Goal: Task Accomplishment & Management: Manage account settings

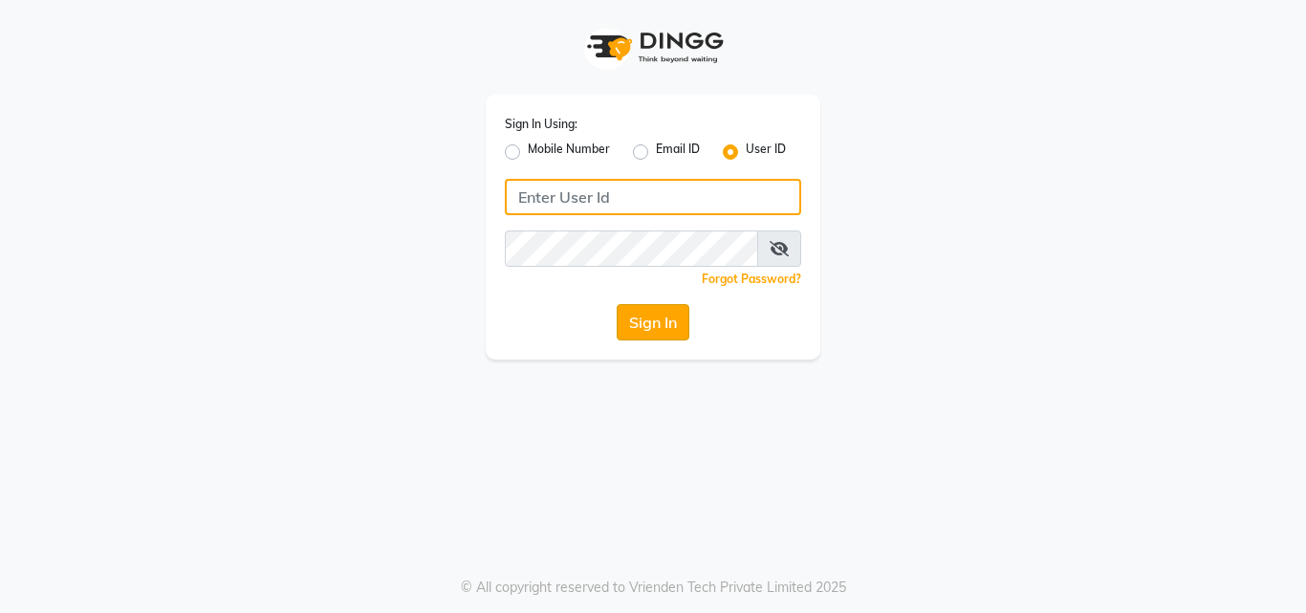
type input "[EMAIL_ADDRESS][DOMAIN_NAME]"
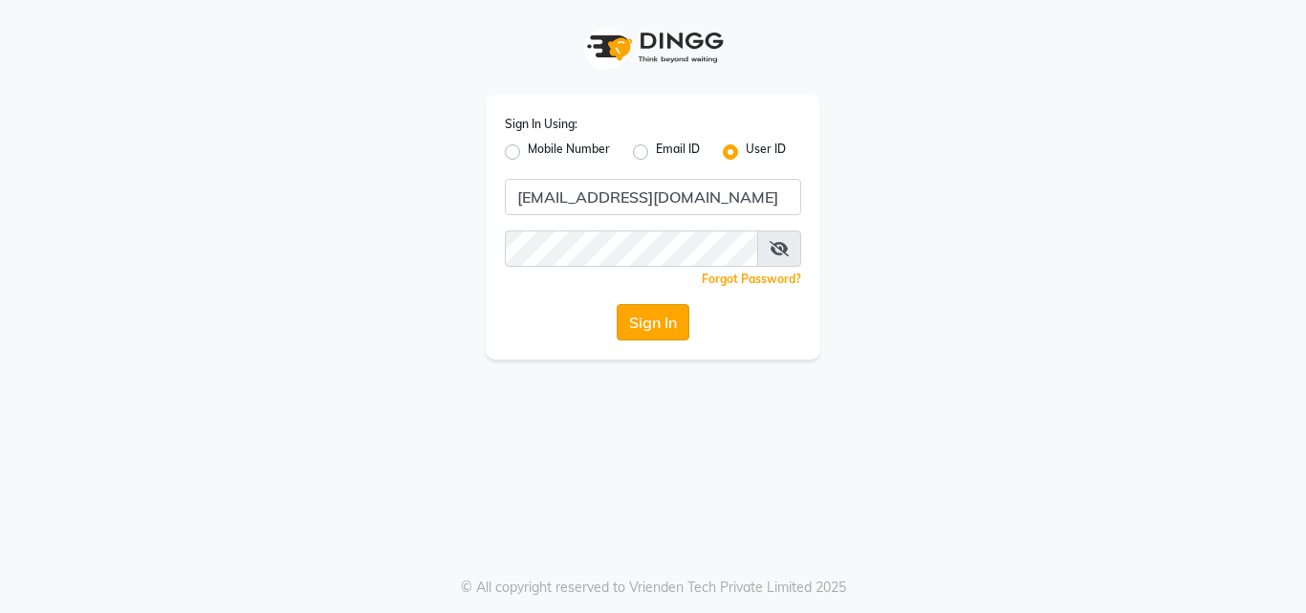
click at [677, 329] on button "Sign In" at bounding box center [653, 322] width 73 height 36
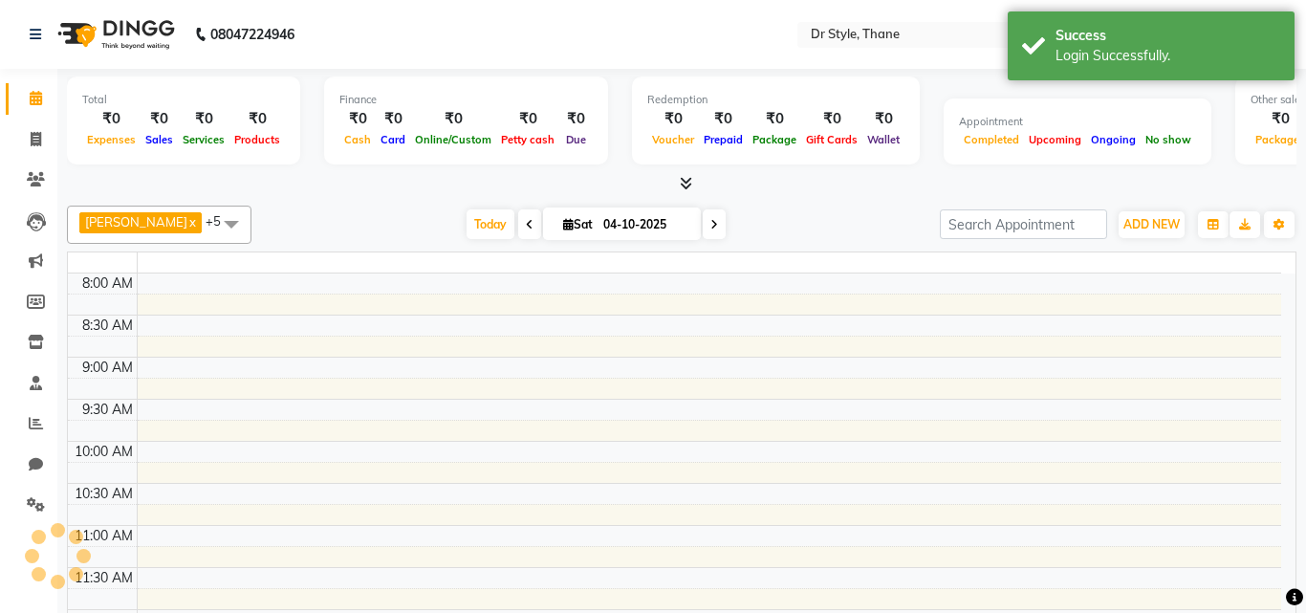
select select "en"
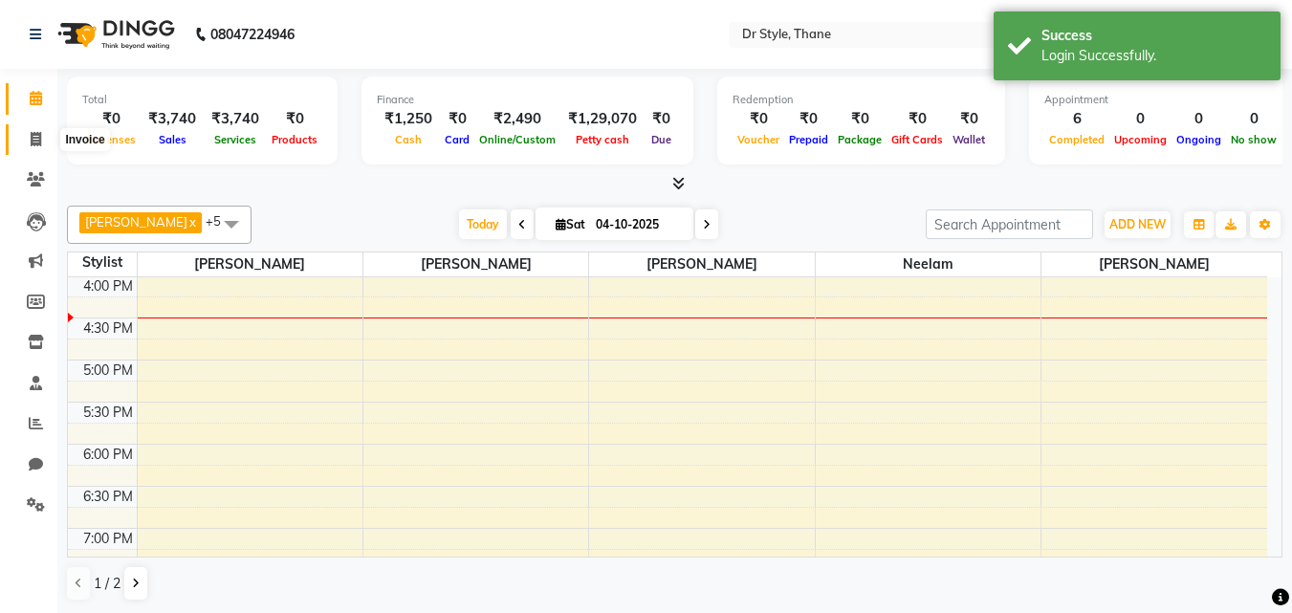
click at [34, 130] on span at bounding box center [35, 140] width 33 height 22
select select "service"
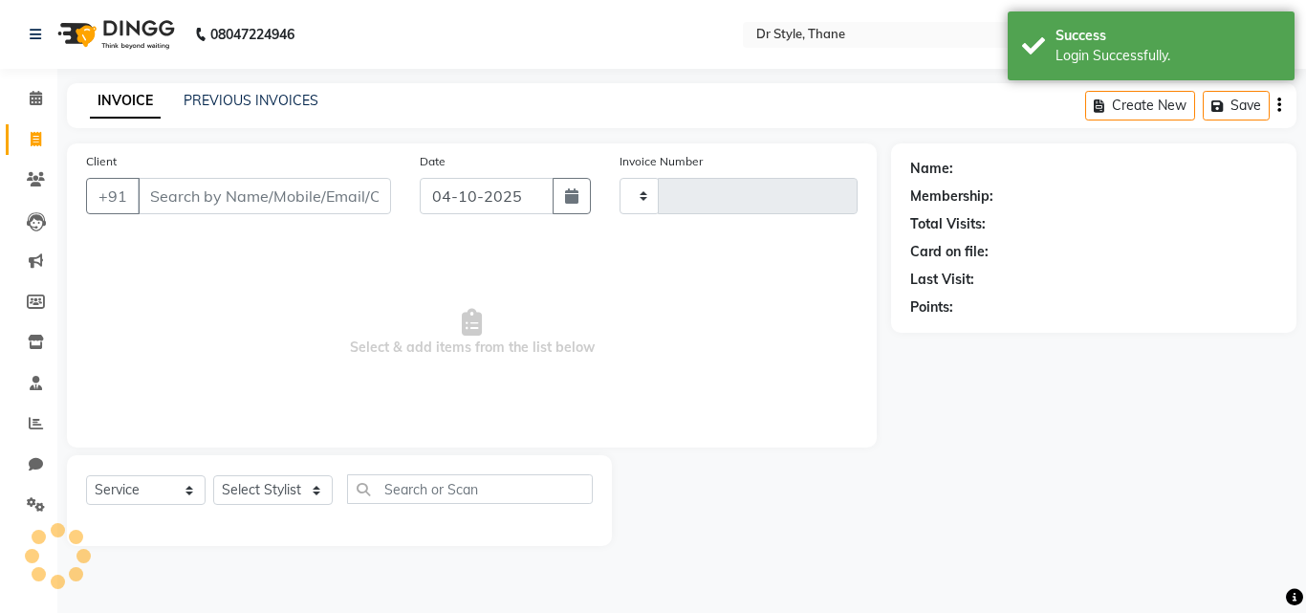
type input "1564"
select select "7832"
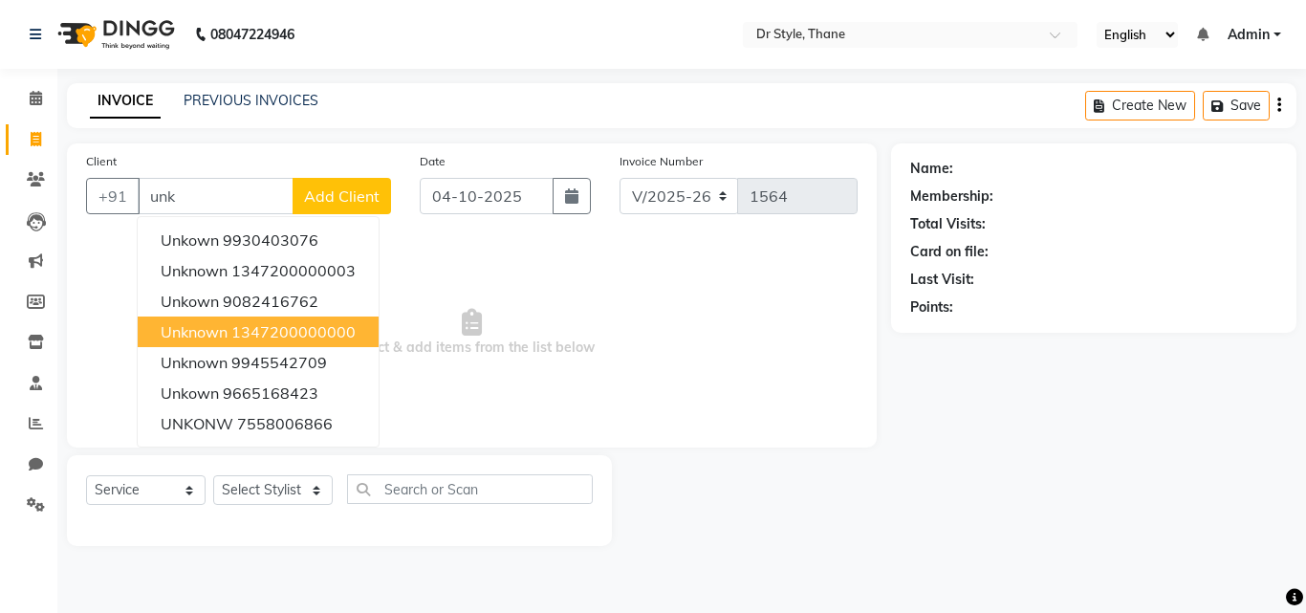
click at [208, 332] on span "unknown" at bounding box center [194, 331] width 67 height 19
type input "1347200000000"
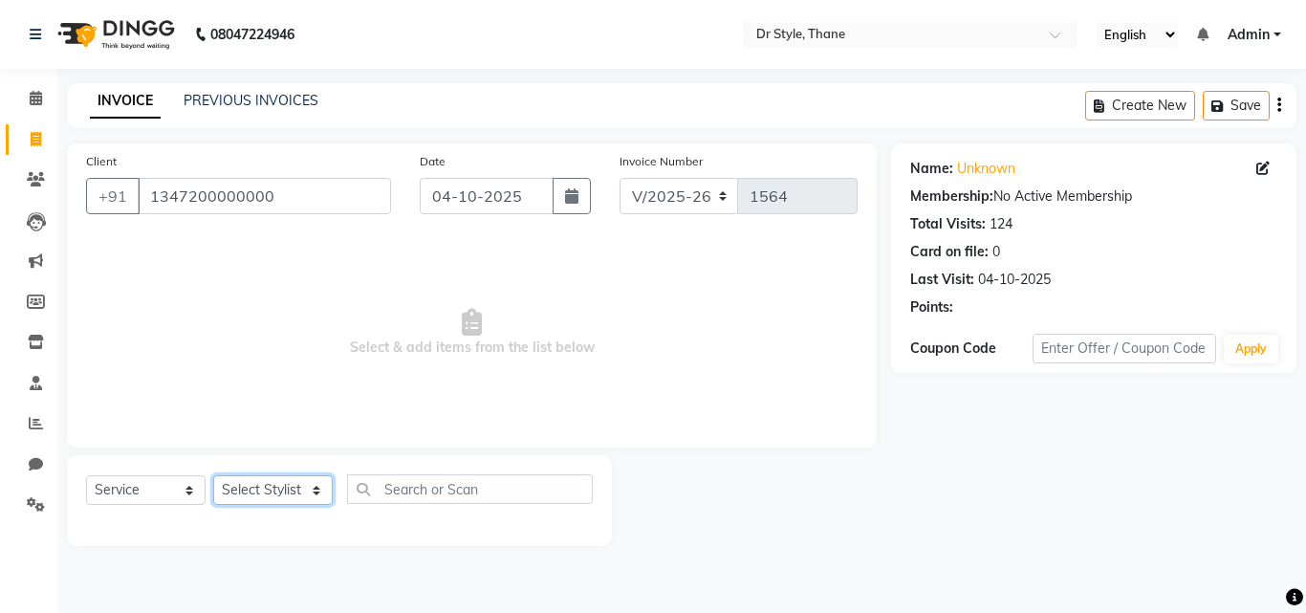
click at [263, 478] on select "Select Stylist [PERSON_NAME] [PERSON_NAME] [PERSON_NAME] [PERSON_NAME] [PERSON_…" at bounding box center [273, 490] width 120 height 30
select select "80995"
click at [213, 475] on select "Select Stylist [PERSON_NAME] [PERSON_NAME] [PERSON_NAME] [PERSON_NAME] [PERSON_…" at bounding box center [273, 490] width 120 height 30
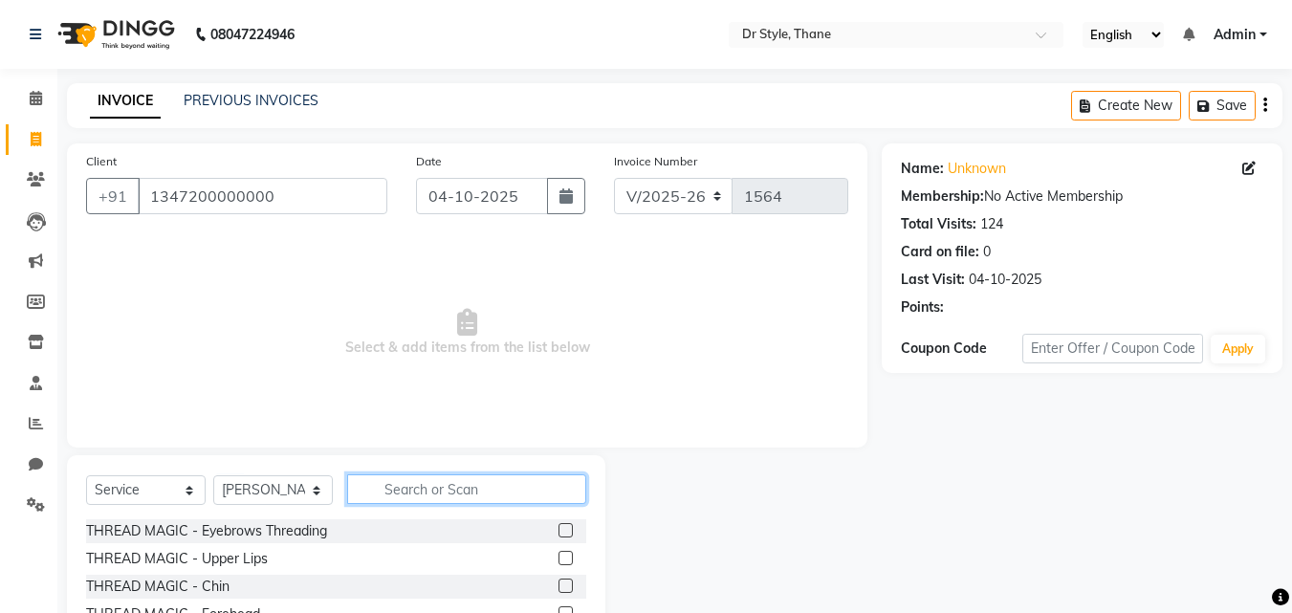
click at [381, 485] on input "text" at bounding box center [466, 489] width 239 height 30
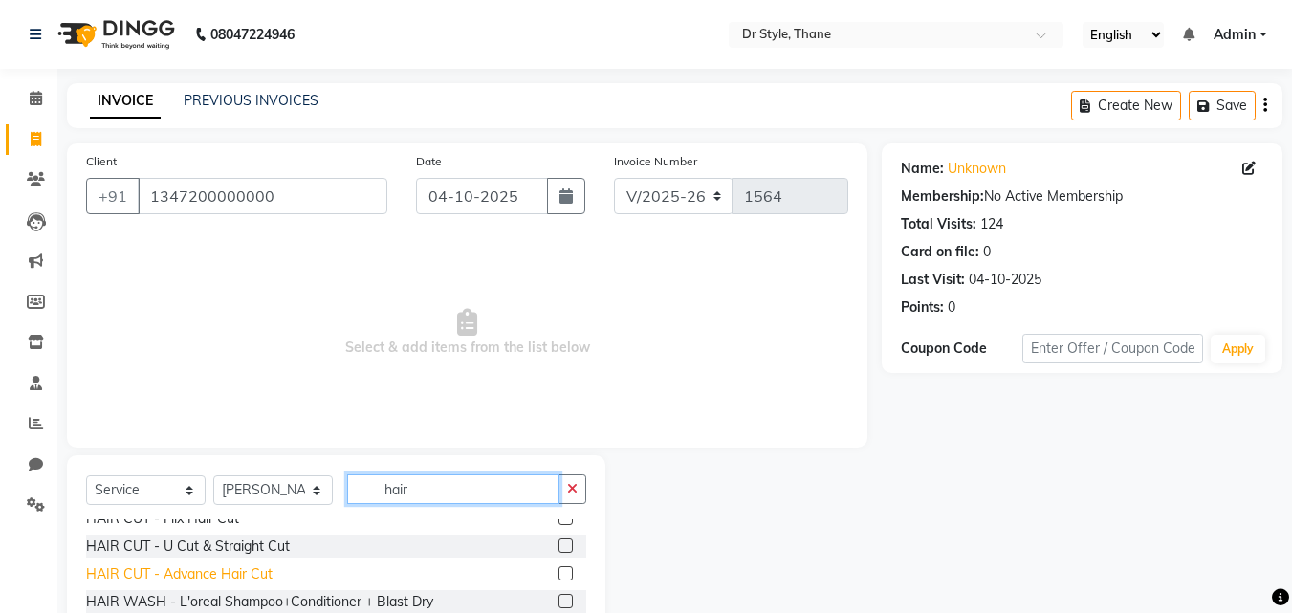
type input "hair"
click at [263, 565] on div "HAIR CUT - Advance Hair Cut" at bounding box center [179, 574] width 186 height 20
checkbox input "false"
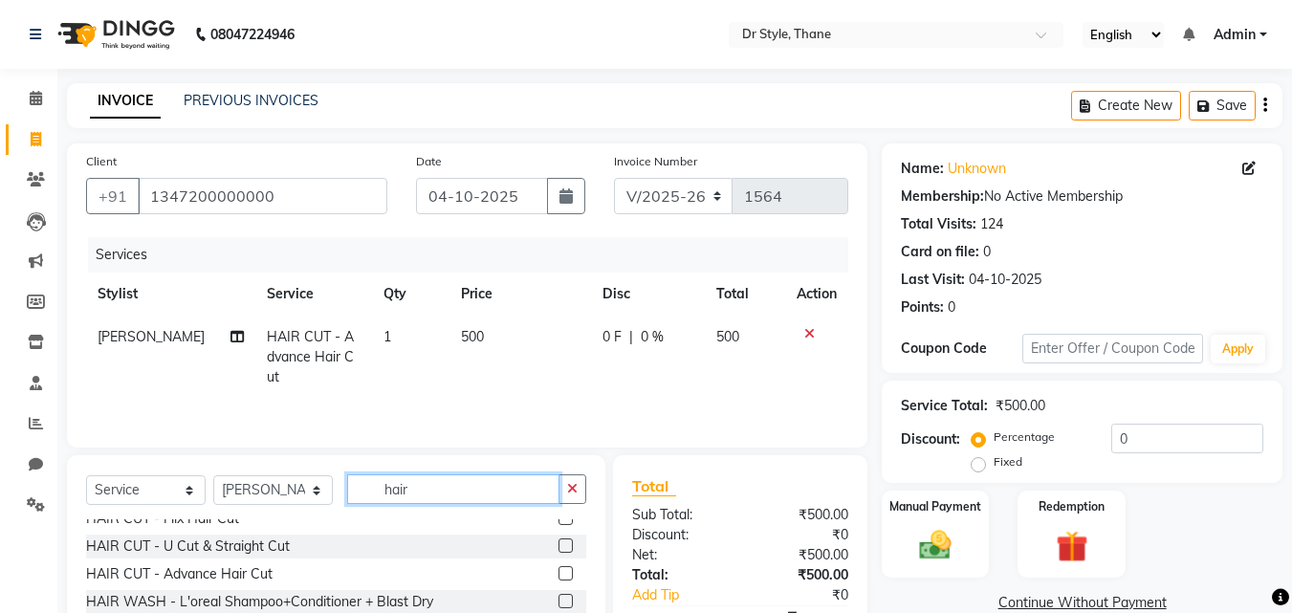
click at [425, 495] on input "hair" at bounding box center [453, 489] width 212 height 30
type input "h"
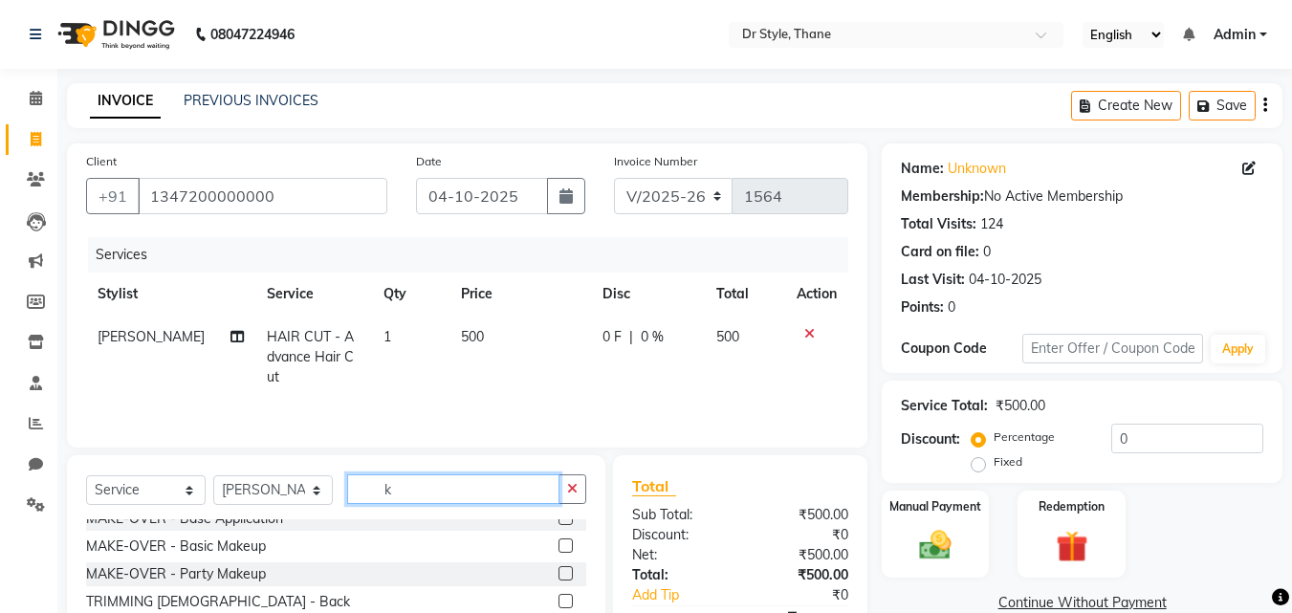
scroll to position [0, 0]
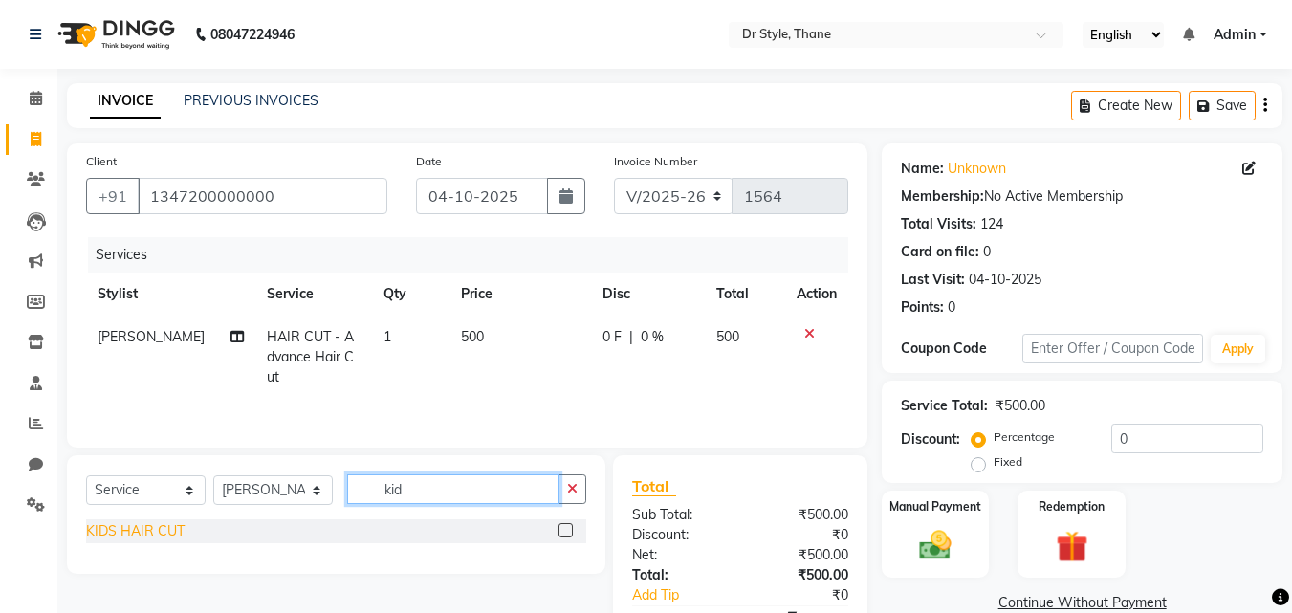
type input "kid"
click at [129, 523] on div "KIDS HAIR CUT" at bounding box center [135, 531] width 98 height 20
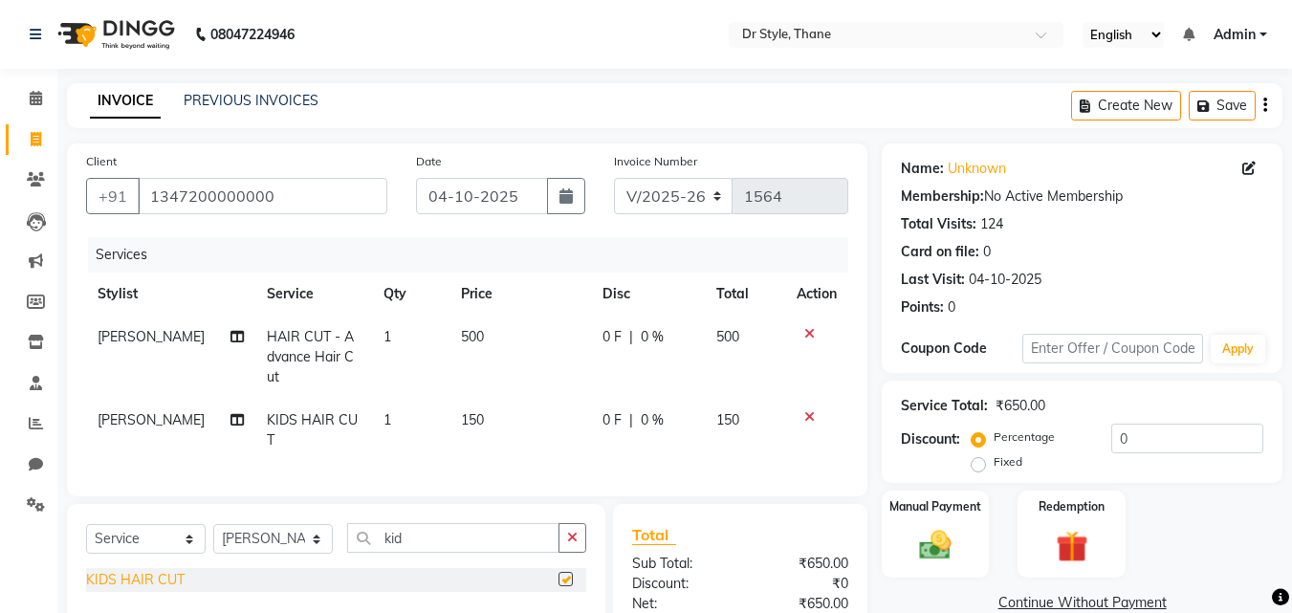
checkbox input "false"
click at [149, 411] on span "[PERSON_NAME]" at bounding box center [151, 419] width 107 height 17
select select "80995"
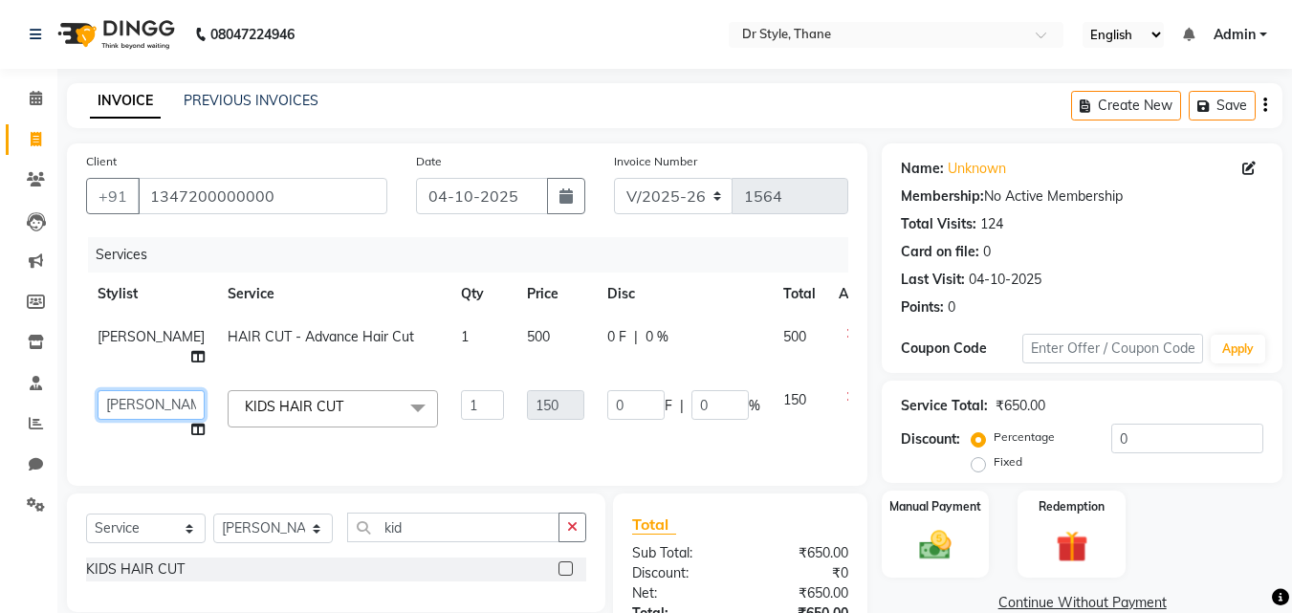
click at [120, 420] on select "[PERSON_NAME] [PERSON_NAME] [PERSON_NAME] [PERSON_NAME] [PERSON_NAME] [PERSON_N…" at bounding box center [151, 405] width 107 height 30
select select "91939"
click at [299, 543] on select "Select Stylist [PERSON_NAME] [PERSON_NAME] [PERSON_NAME] [PERSON_NAME] [PERSON_…" at bounding box center [273, 528] width 120 height 30
select select "86376"
click at [213, 543] on select "Select Stylist [PERSON_NAME] [PERSON_NAME] [PERSON_NAME] [PERSON_NAME] [PERSON_…" at bounding box center [273, 528] width 120 height 30
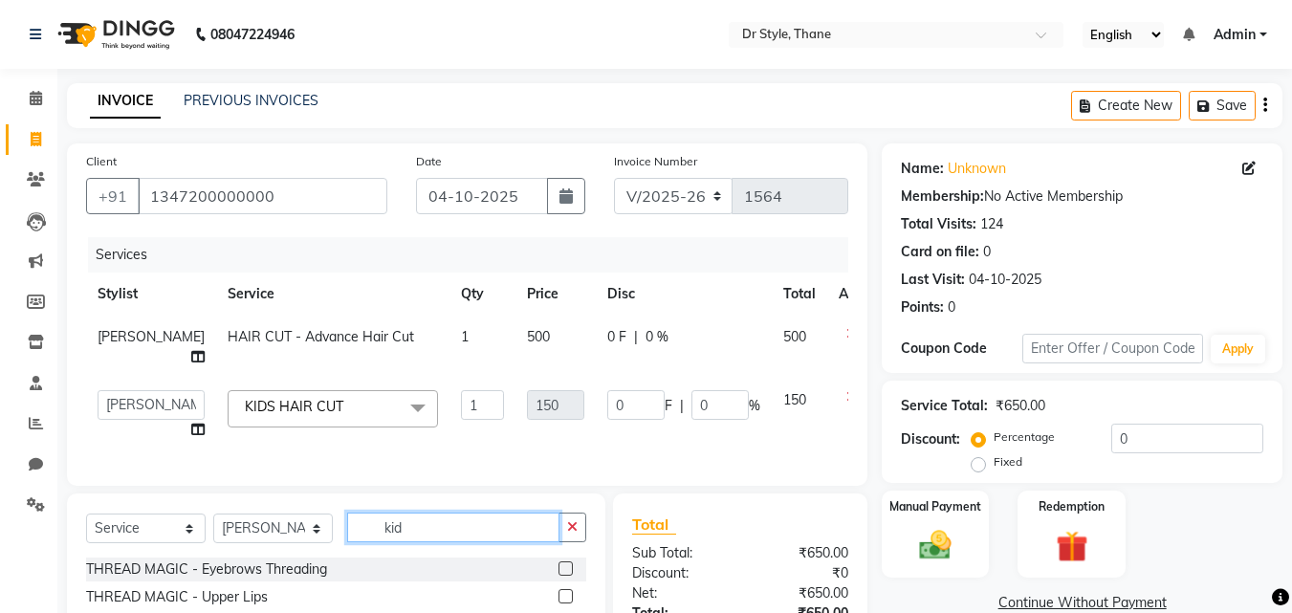
click at [417, 542] on input "kid" at bounding box center [453, 527] width 212 height 30
type input "k"
type input "ki"
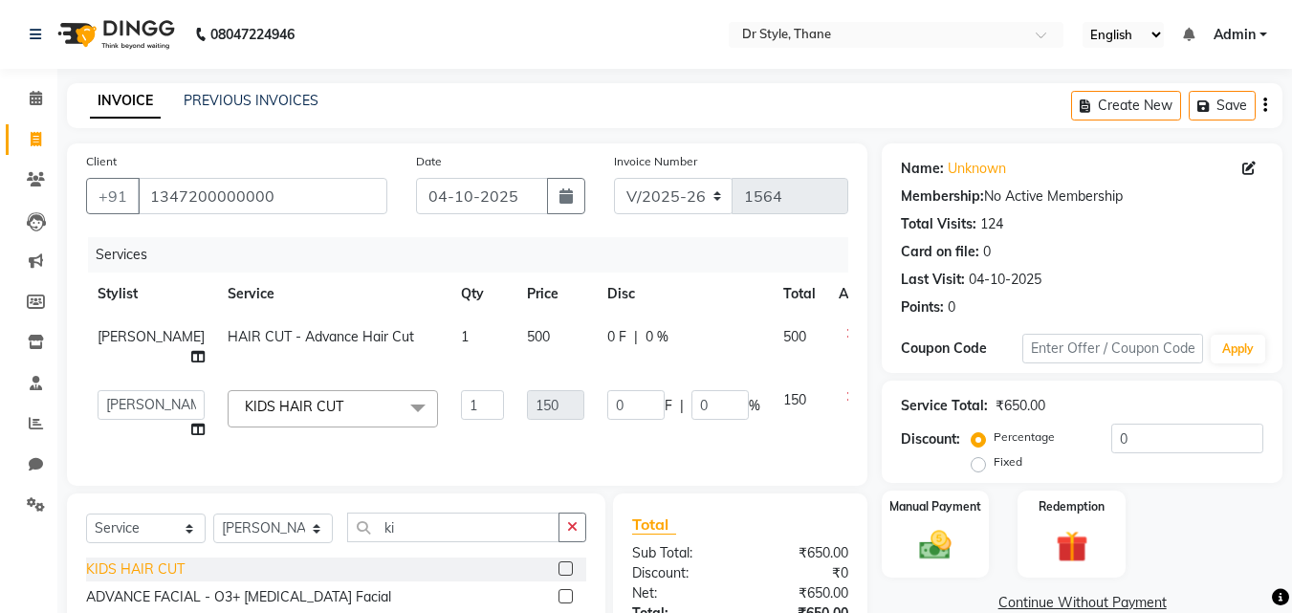
click at [165, 579] on div "KIDS HAIR CUT" at bounding box center [135, 569] width 98 height 20
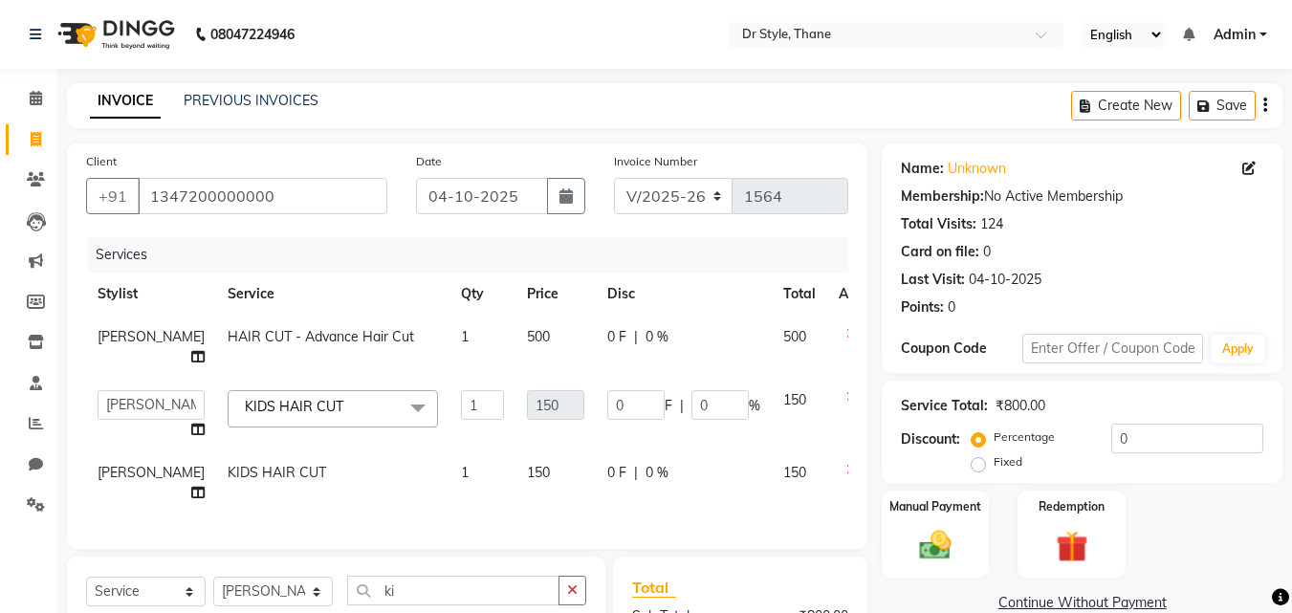
checkbox input "false"
click at [938, 511] on label "Manual Payment" at bounding box center [935, 505] width 96 height 18
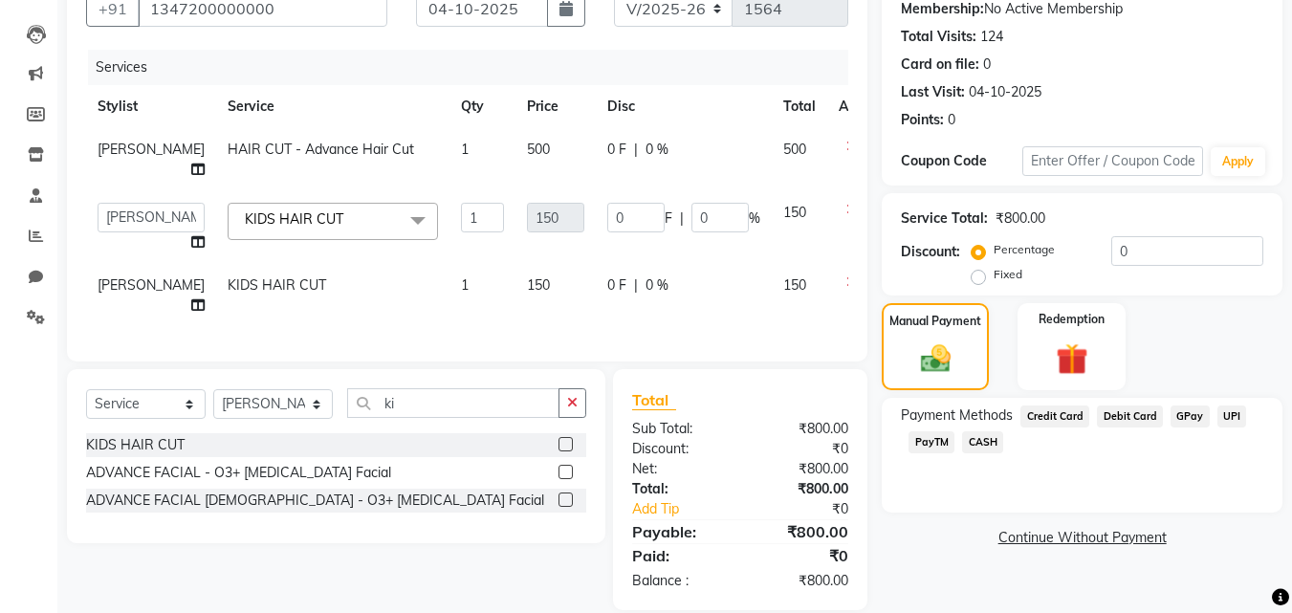
scroll to position [191, 0]
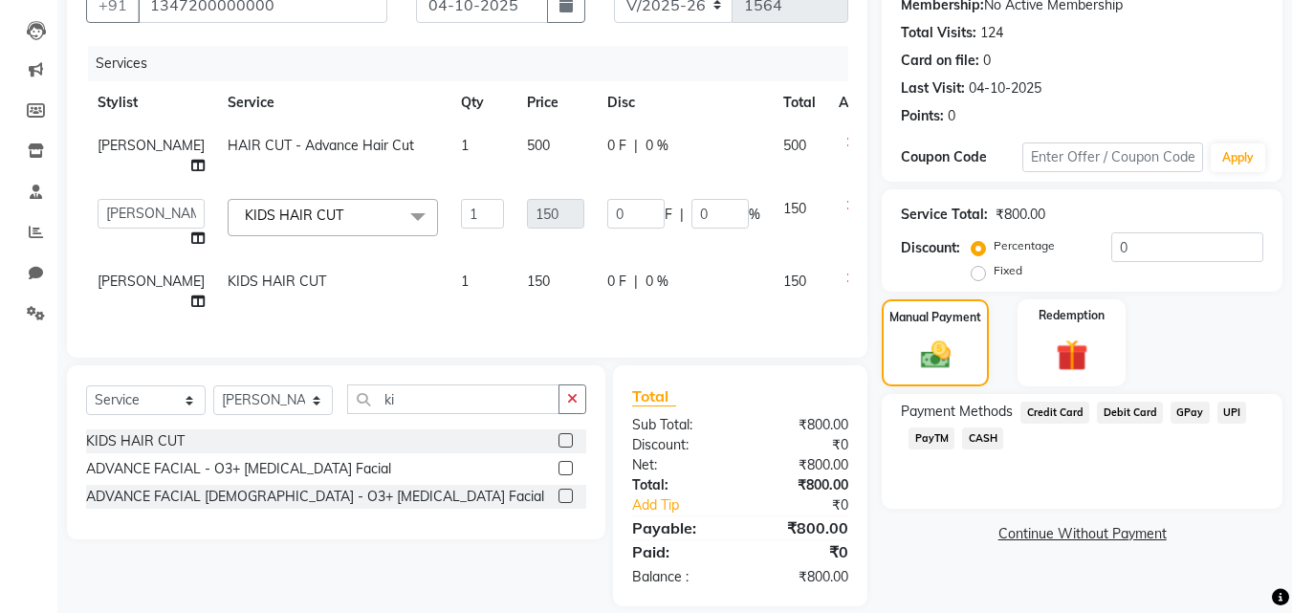
click at [1187, 409] on span "GPay" at bounding box center [1189, 413] width 39 height 22
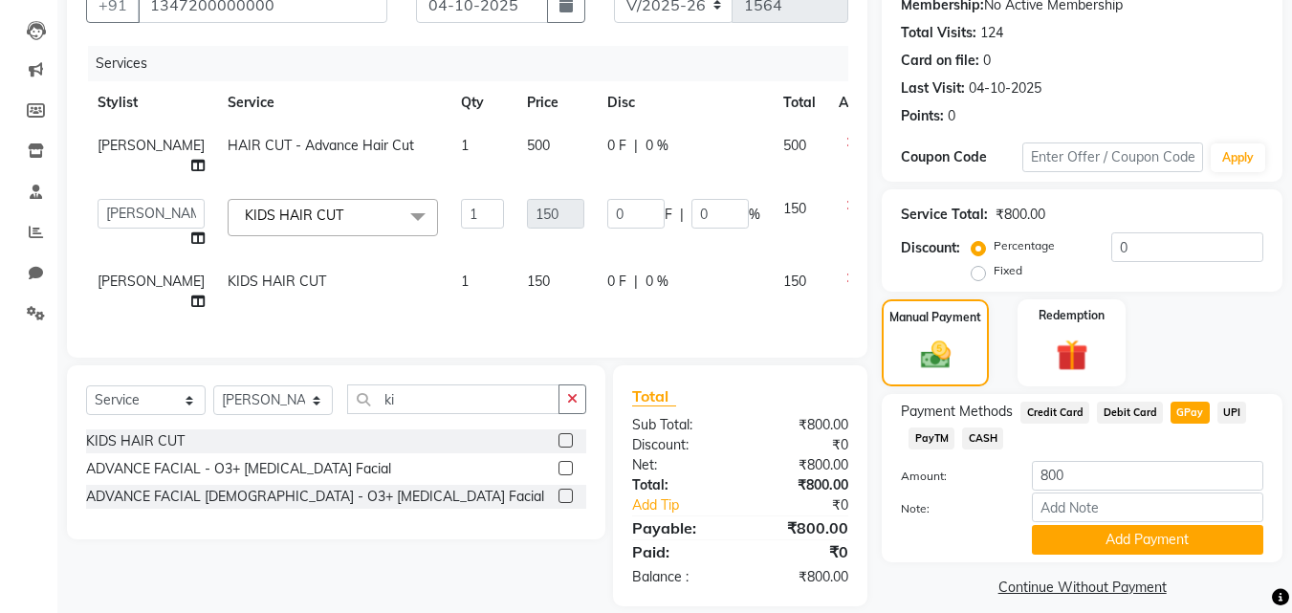
scroll to position [248, 0]
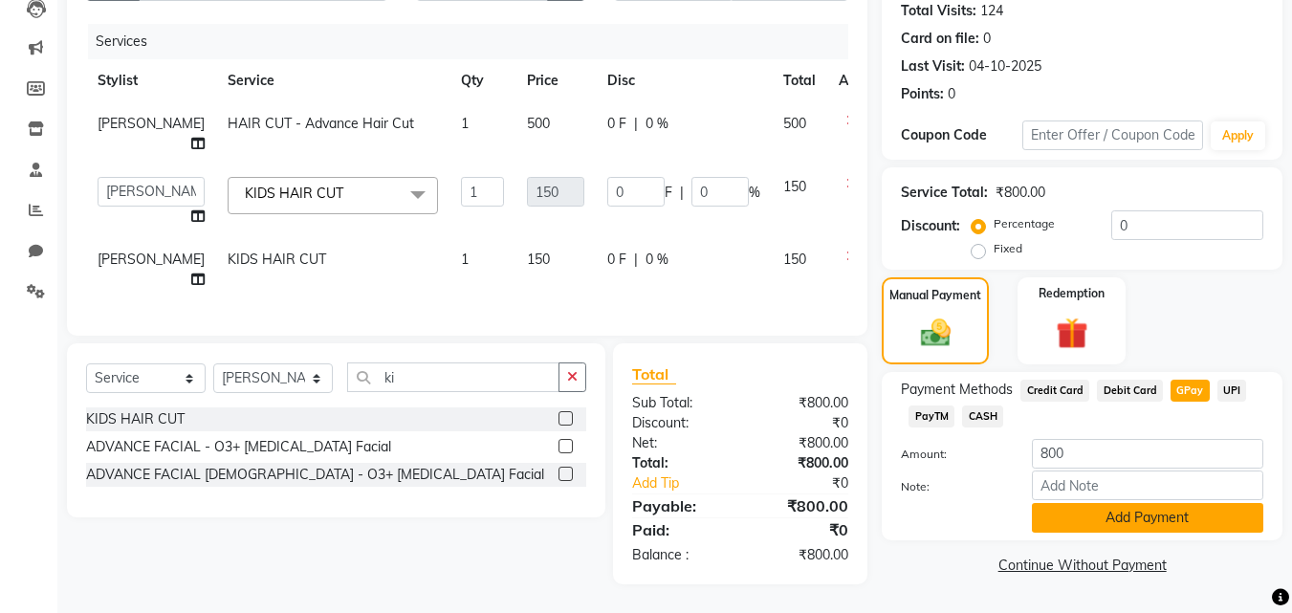
click at [1130, 503] on button "Add Payment" at bounding box center [1147, 518] width 231 height 30
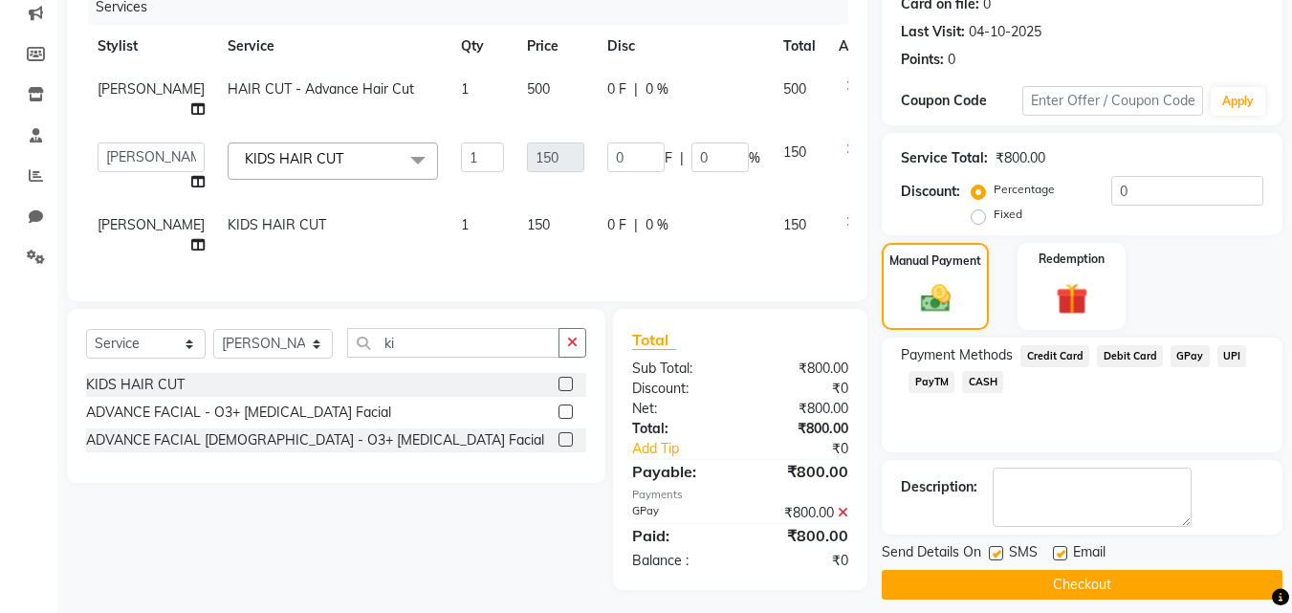
scroll to position [288, 0]
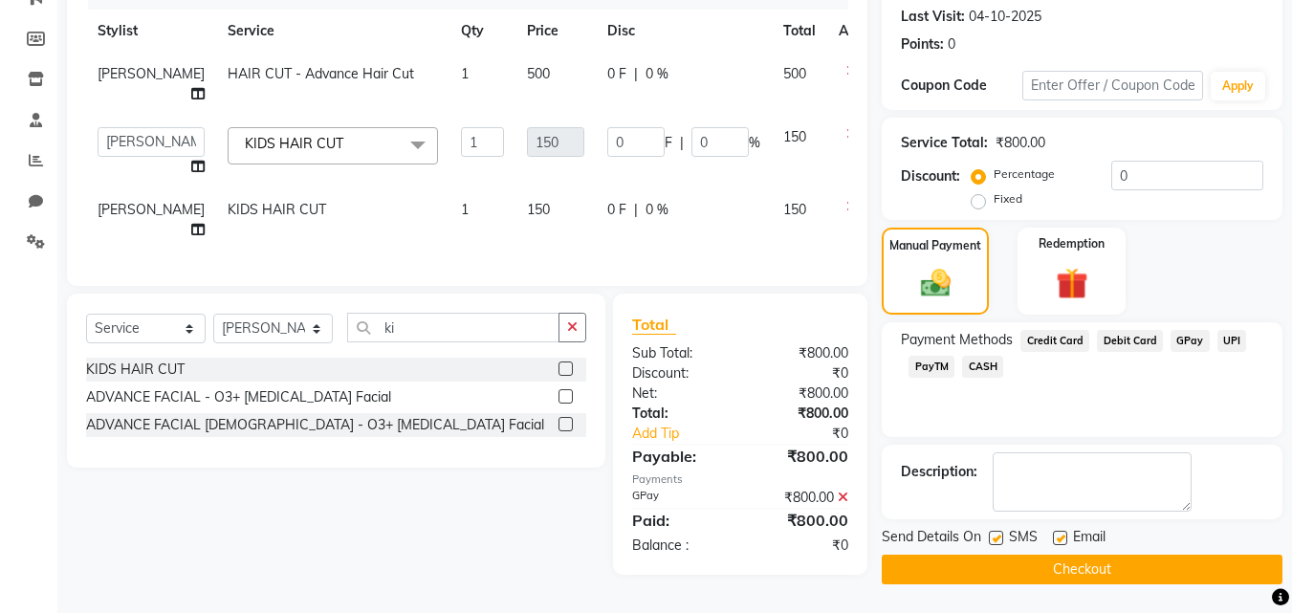
click at [1082, 555] on button "Checkout" at bounding box center [1081, 570] width 401 height 30
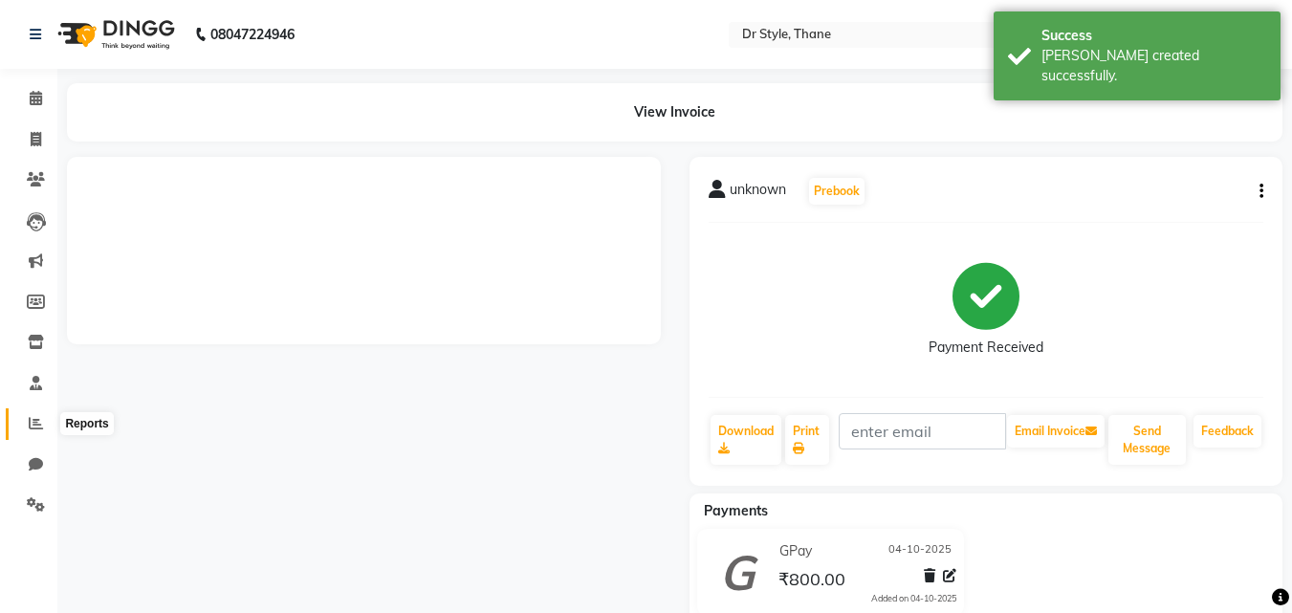
click at [28, 420] on span at bounding box center [35, 424] width 33 height 22
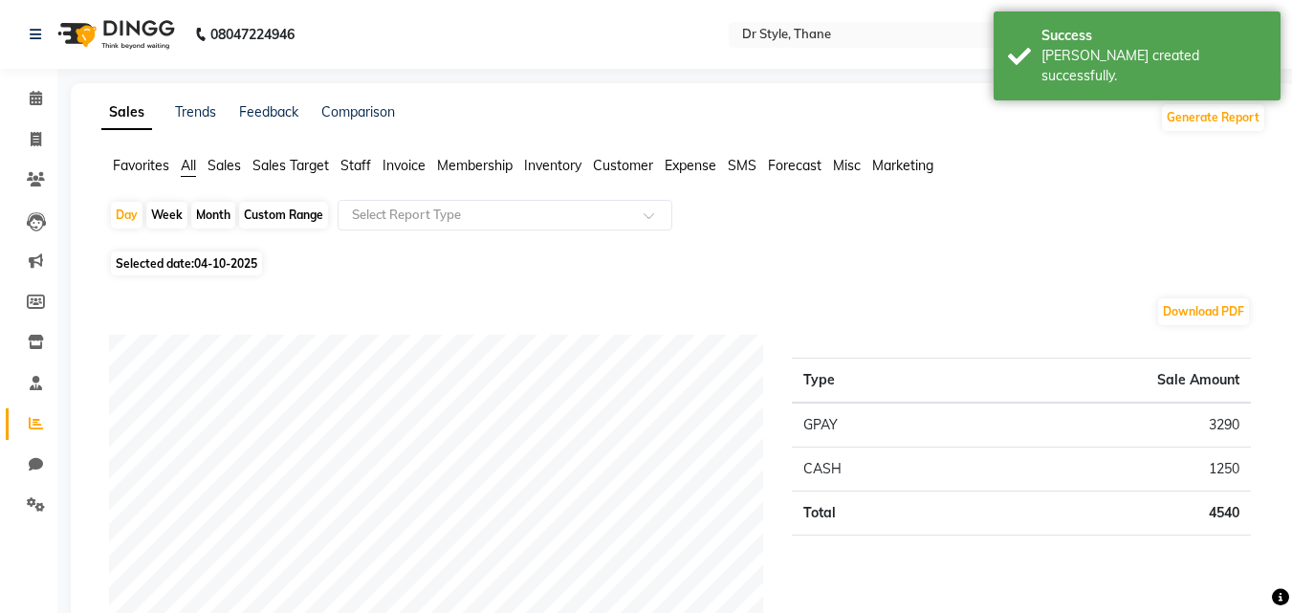
click at [359, 159] on span "Staff" at bounding box center [355, 165] width 31 height 17
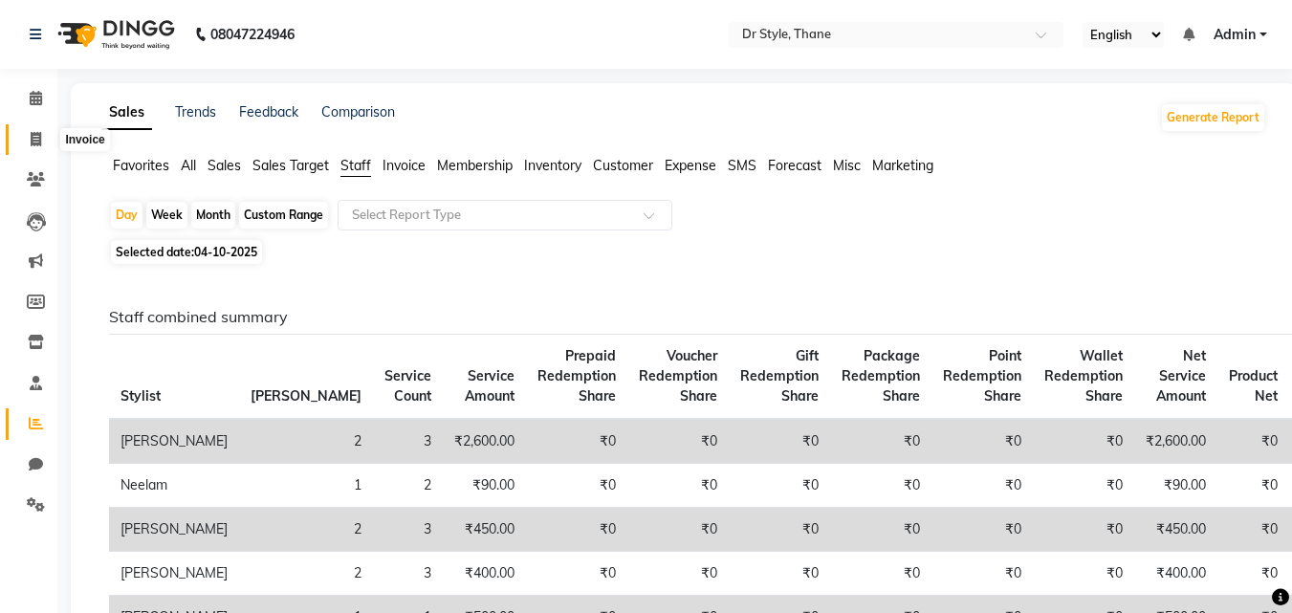
click at [33, 134] on icon at bounding box center [36, 139] width 11 height 14
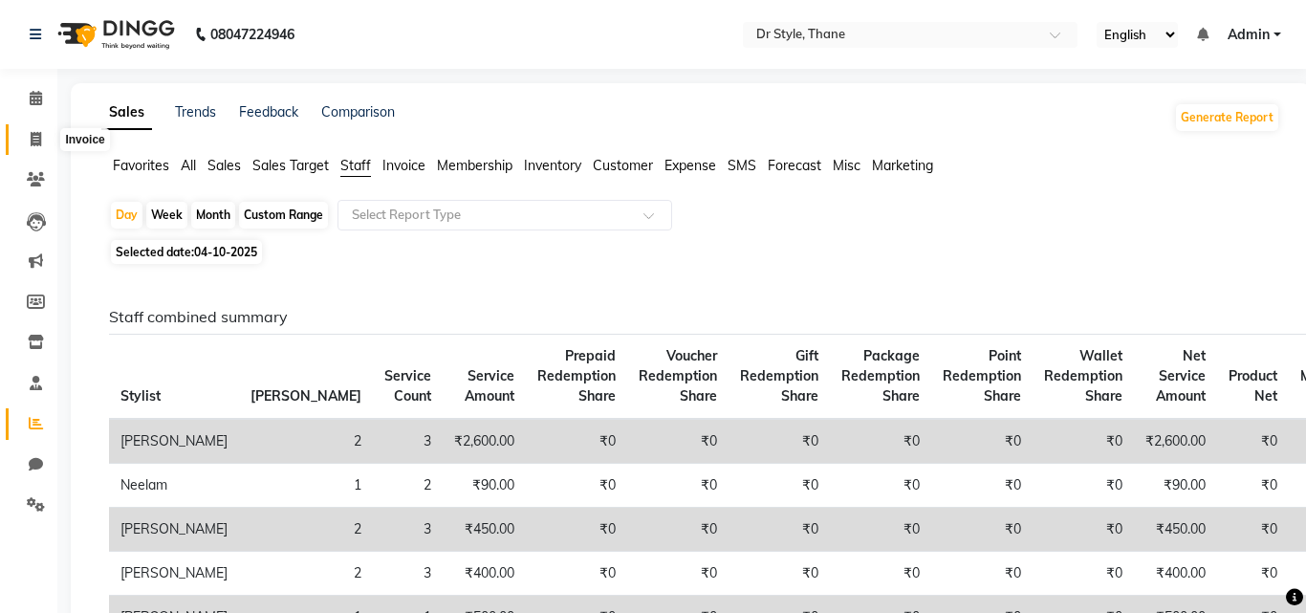
select select "7832"
select select "service"
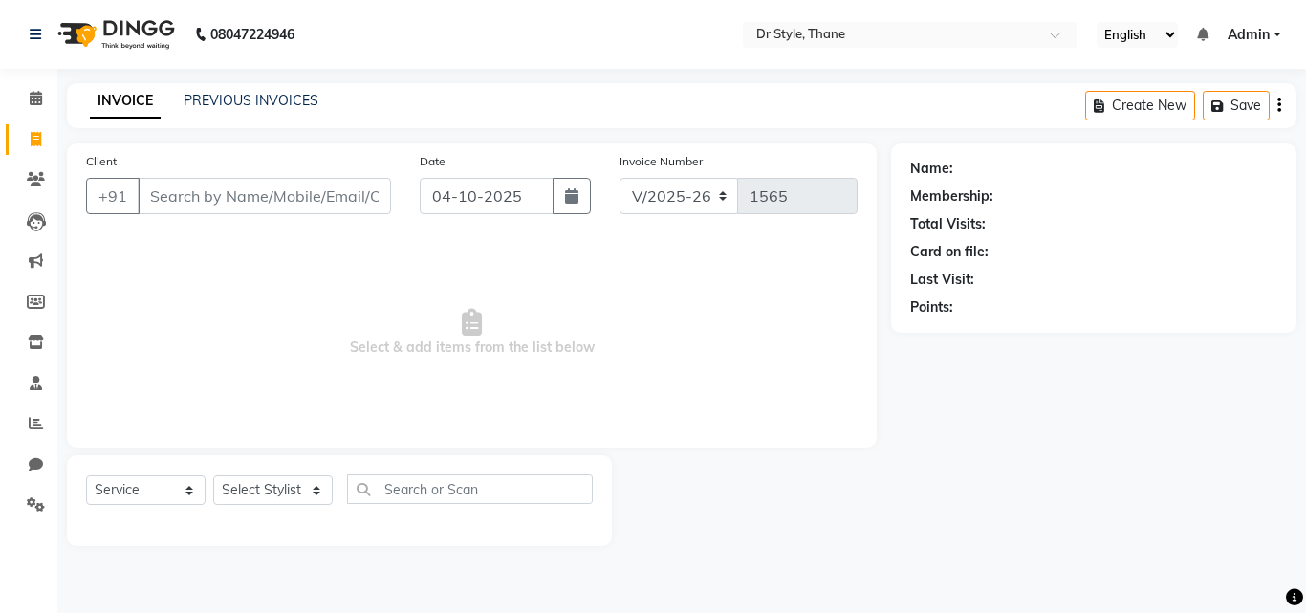
click at [231, 198] on input "Client" at bounding box center [264, 196] width 253 height 36
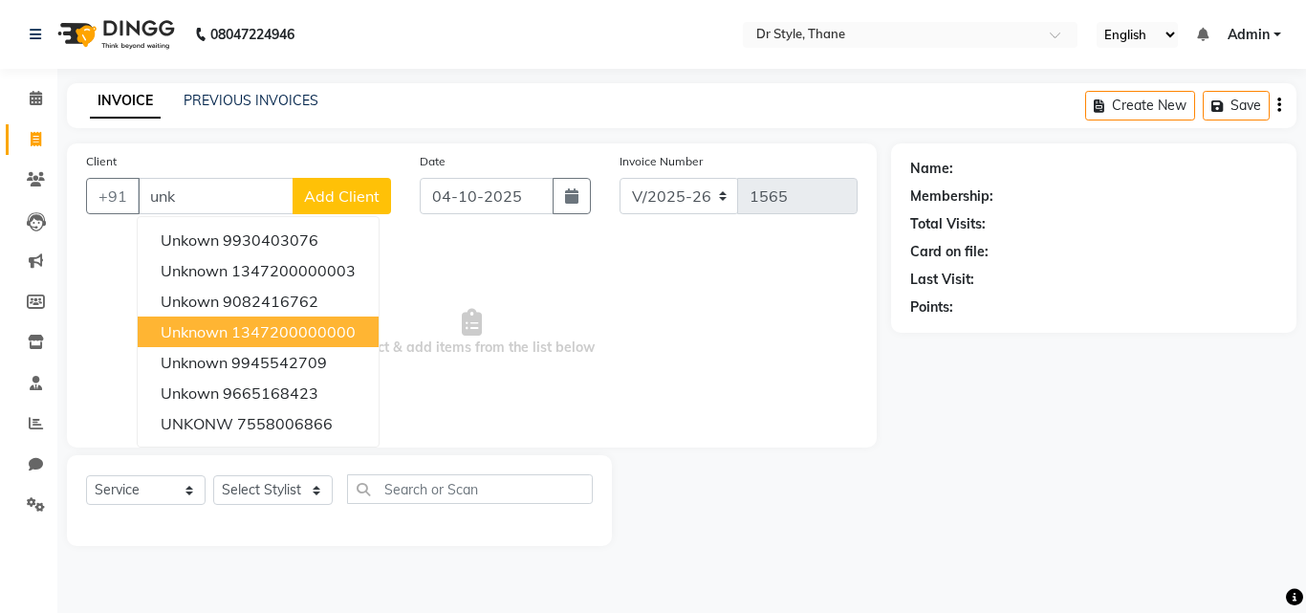
click at [242, 338] on ngb-highlight "1347200000000" at bounding box center [293, 331] width 124 height 19
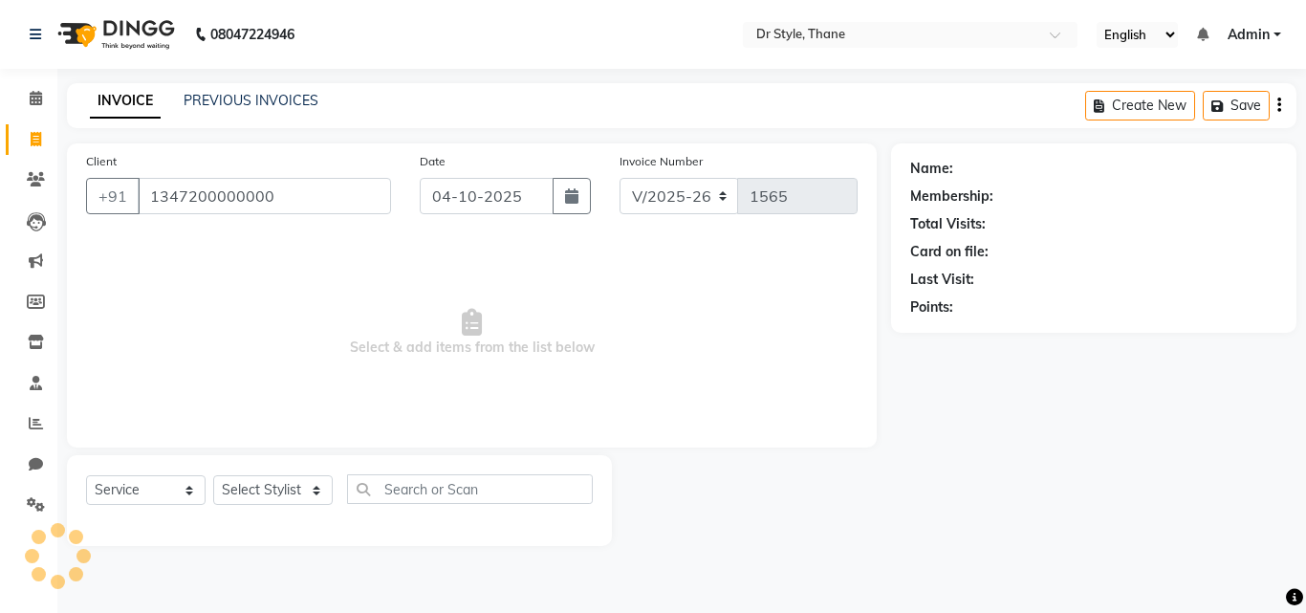
type input "1347200000000"
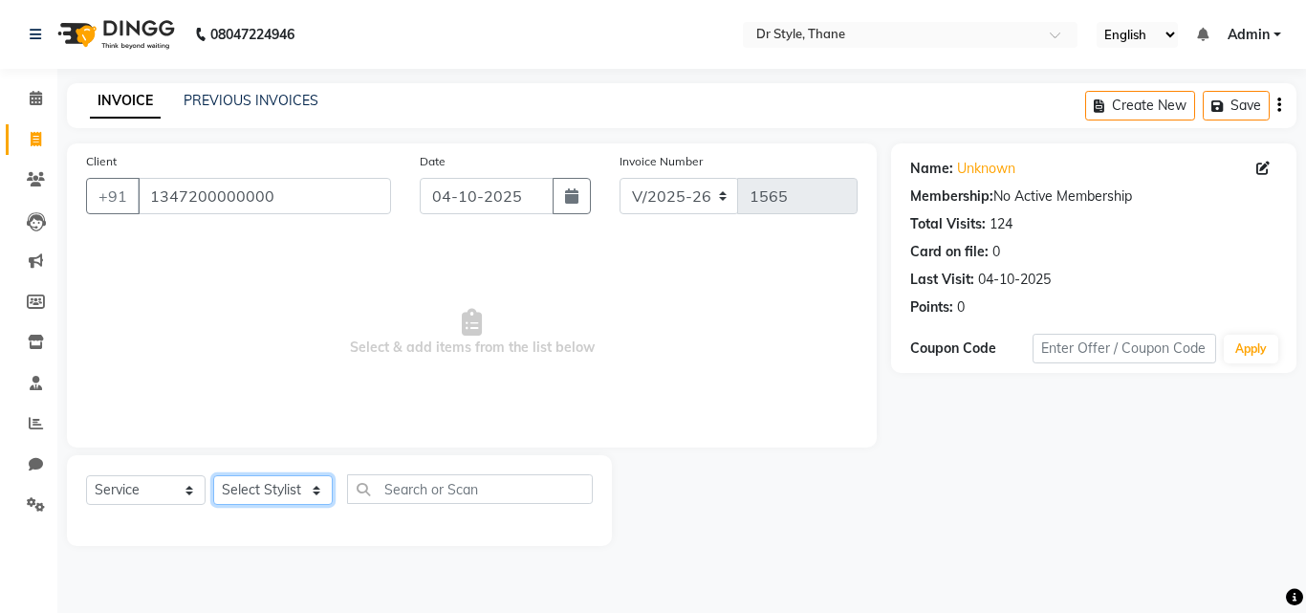
click at [264, 495] on select "Select Stylist [PERSON_NAME] [PERSON_NAME] [PERSON_NAME] [PERSON_NAME] [PERSON_…" at bounding box center [273, 490] width 120 height 30
select select "81004"
click at [213, 475] on select "Select Stylist [PERSON_NAME] [PERSON_NAME] [PERSON_NAME] [PERSON_NAME] [PERSON_…" at bounding box center [273, 490] width 120 height 30
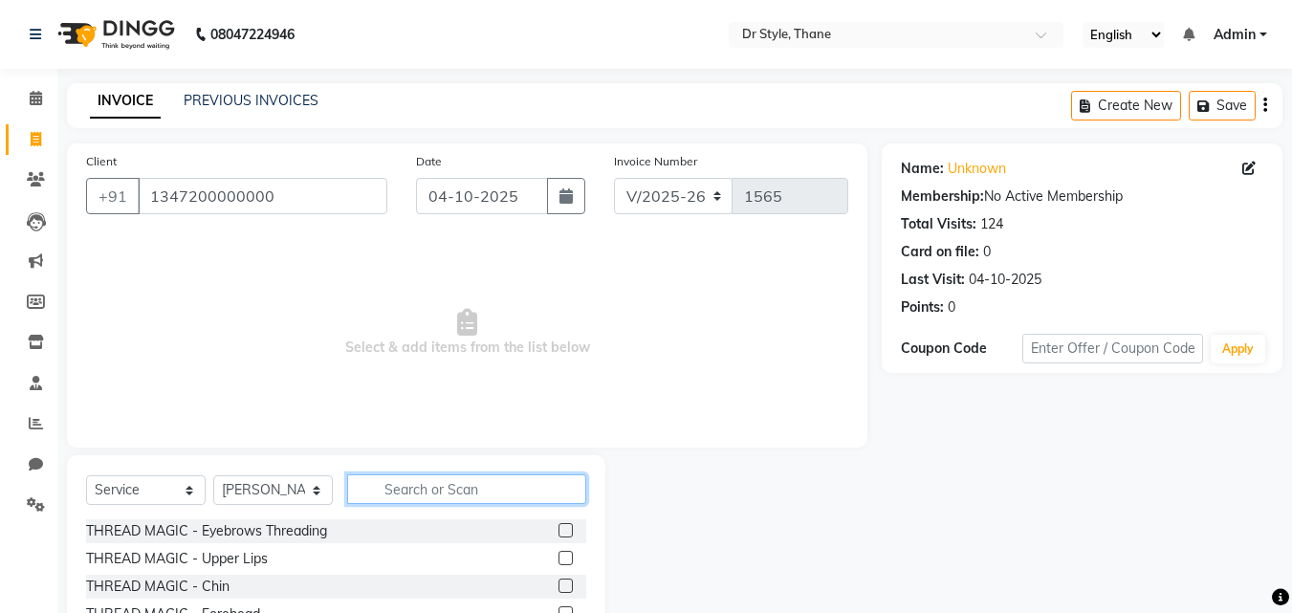
click at [442, 493] on input "text" at bounding box center [466, 489] width 239 height 30
type input "hair sty"
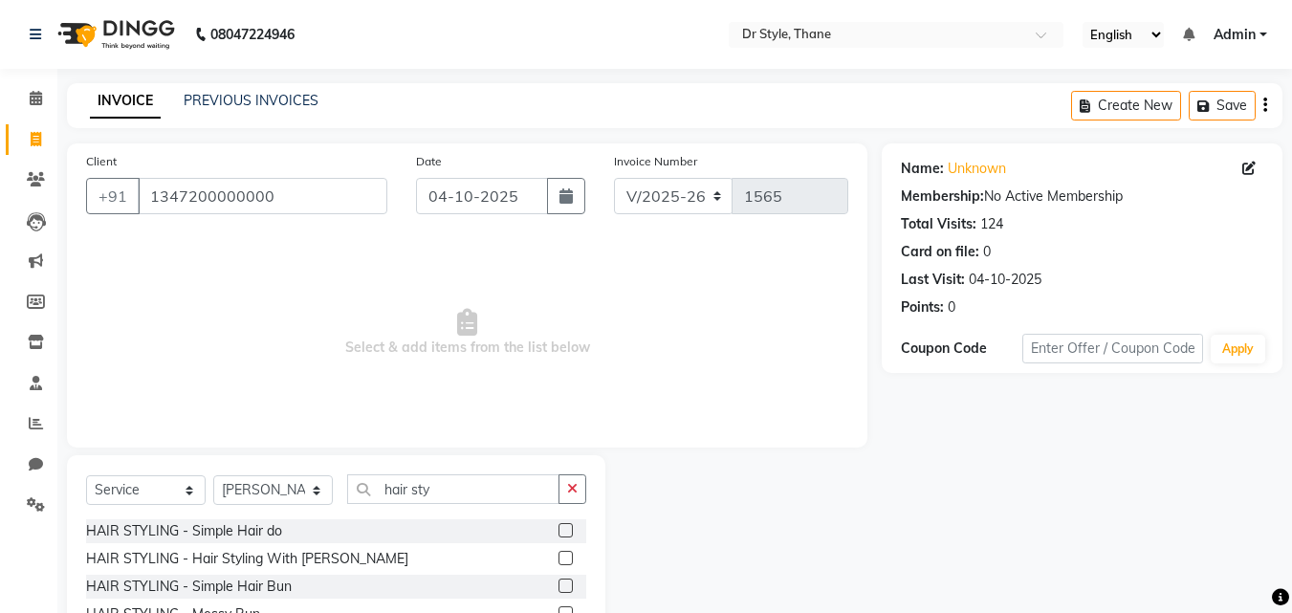
click at [571, 526] on label at bounding box center [565, 530] width 14 height 14
click at [571, 526] on input "checkbox" at bounding box center [564, 531] width 12 height 12
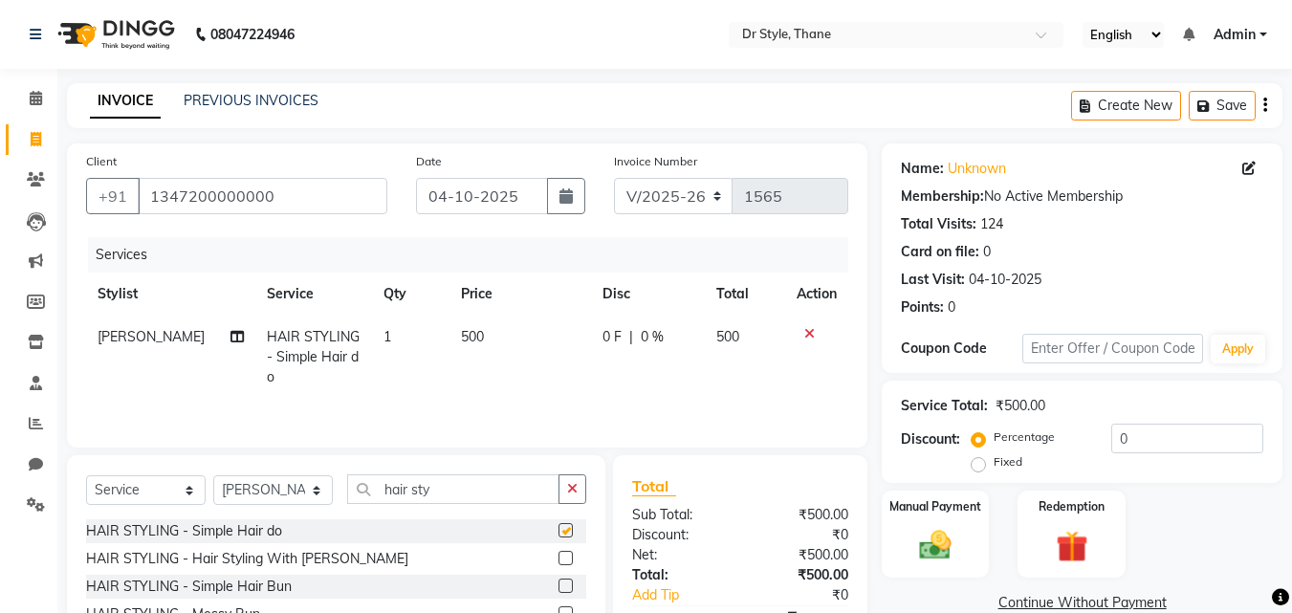
checkbox input "false"
click at [946, 529] on img at bounding box center [935, 545] width 54 height 38
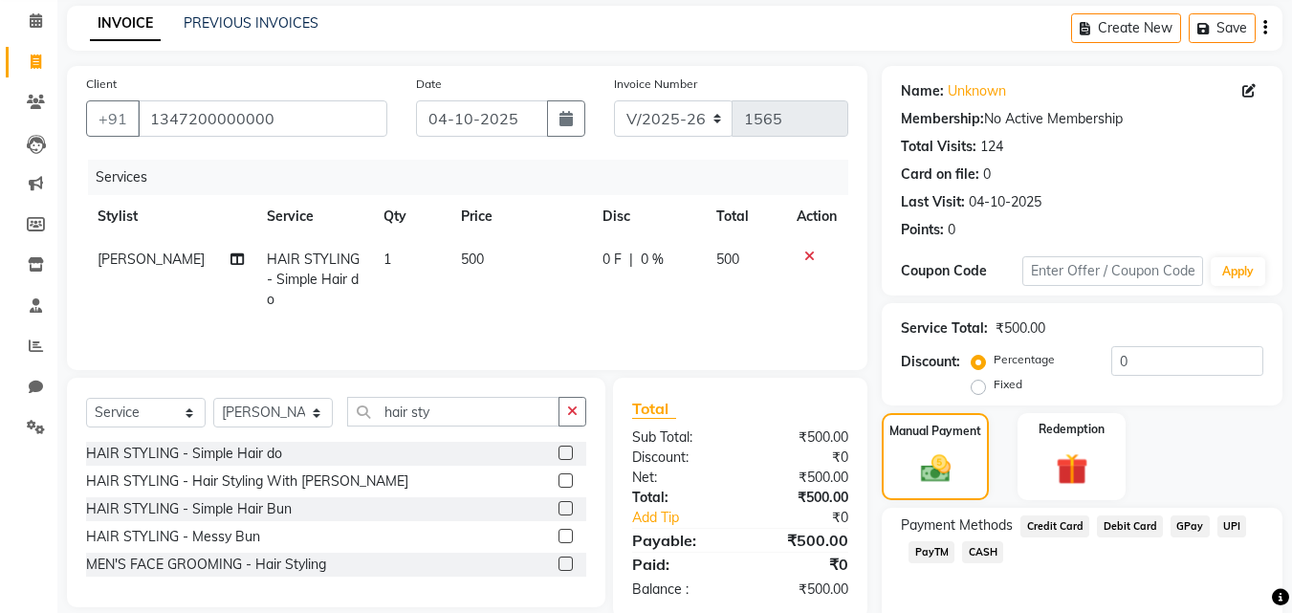
scroll to position [155, 0]
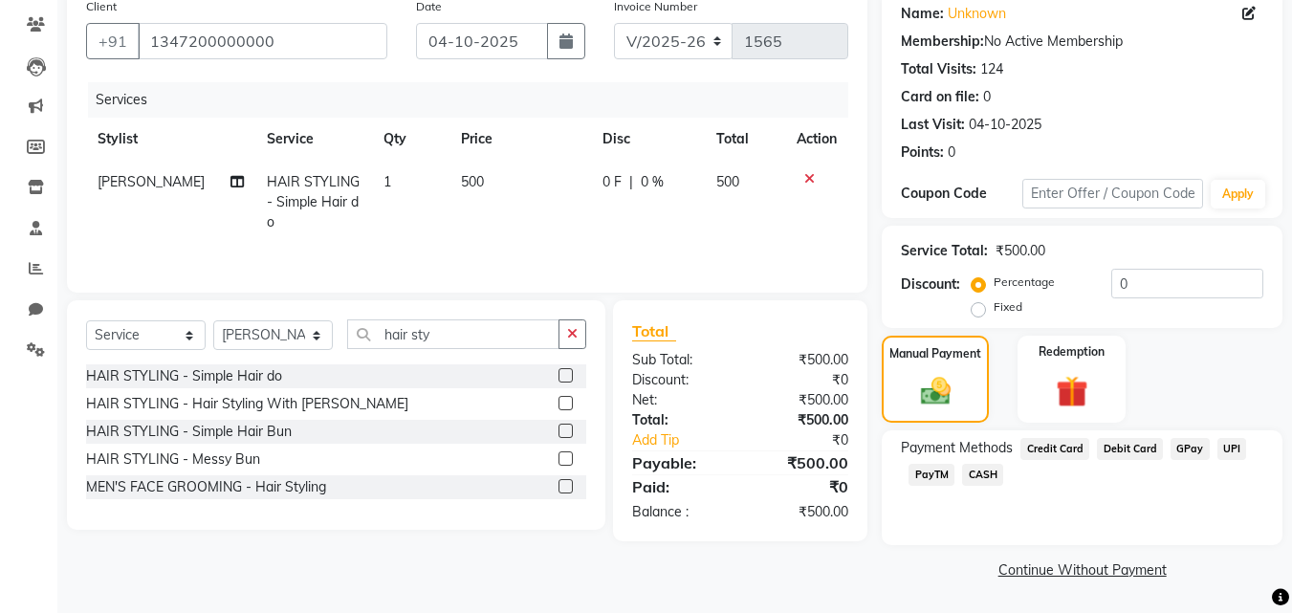
click at [1192, 450] on span "GPay" at bounding box center [1189, 449] width 39 height 22
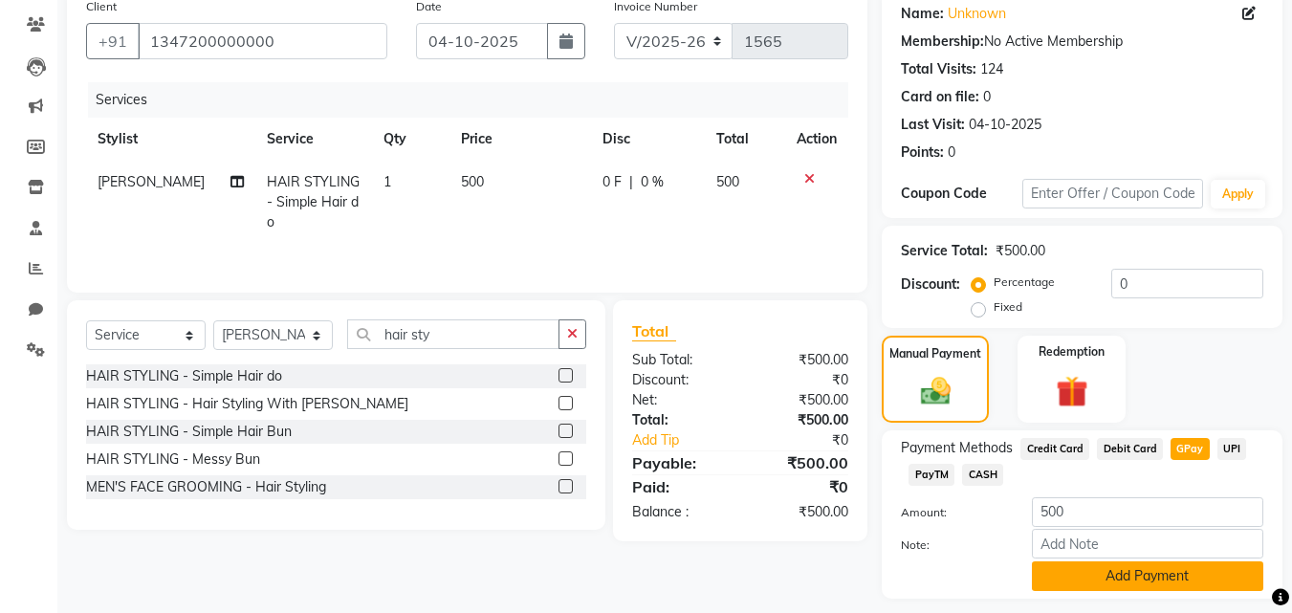
click at [1141, 569] on button "Add Payment" at bounding box center [1147, 576] width 231 height 30
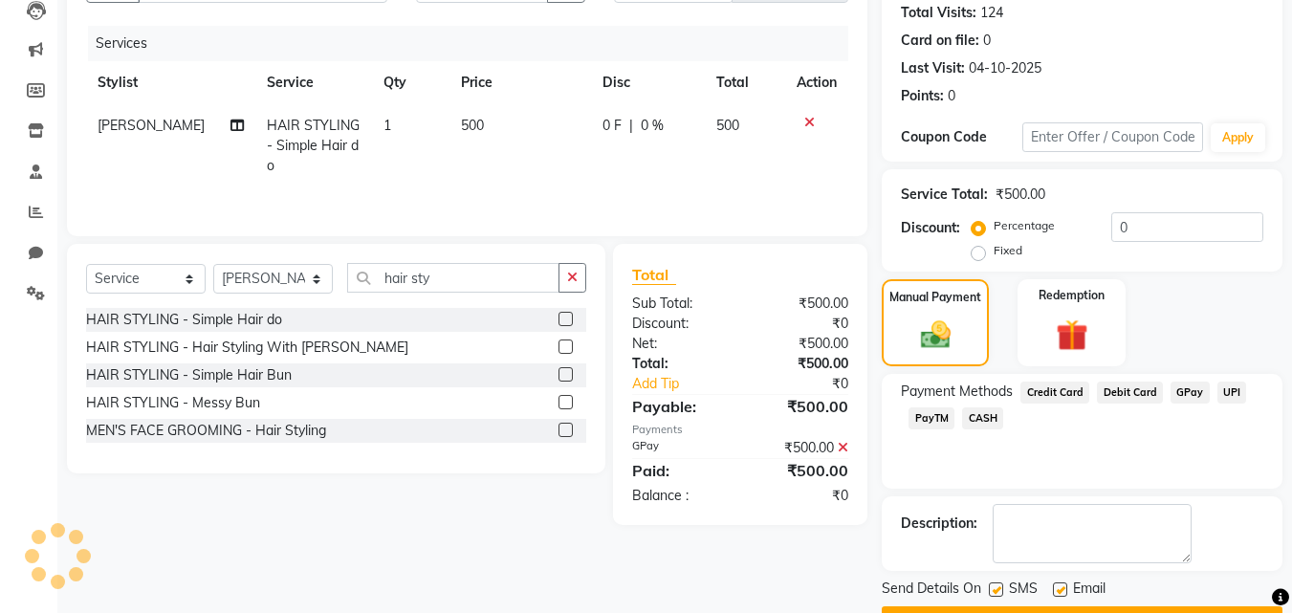
scroll to position [263, 0]
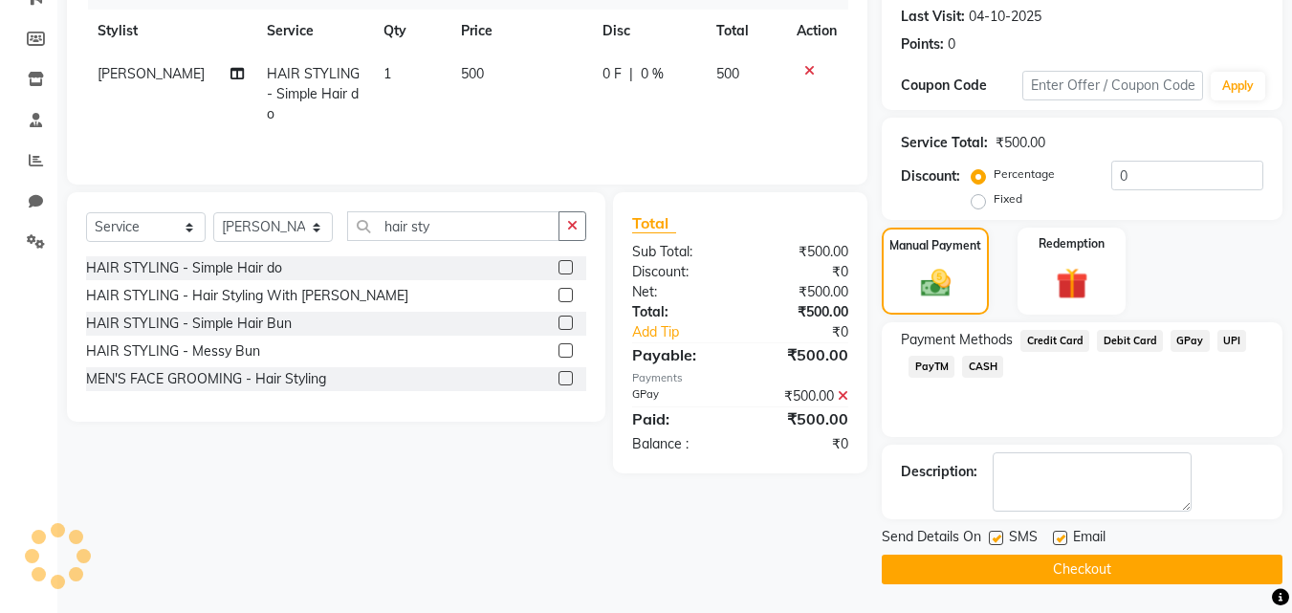
click at [1100, 557] on button "Checkout" at bounding box center [1081, 570] width 401 height 30
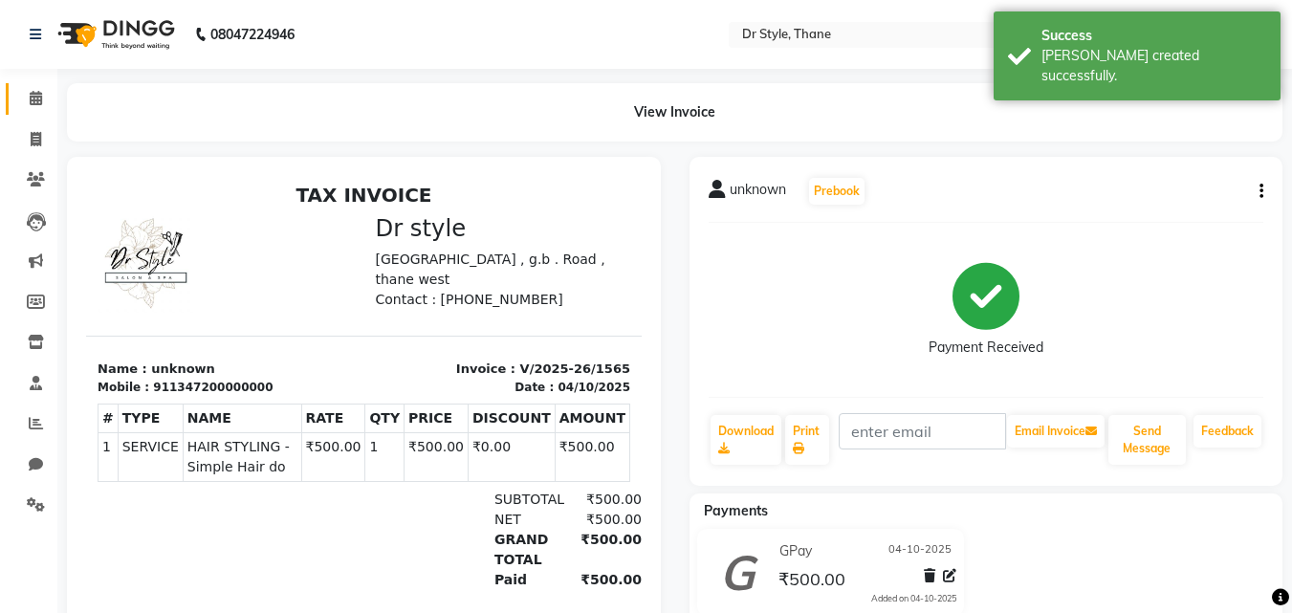
click at [37, 94] on icon at bounding box center [36, 98] width 12 height 14
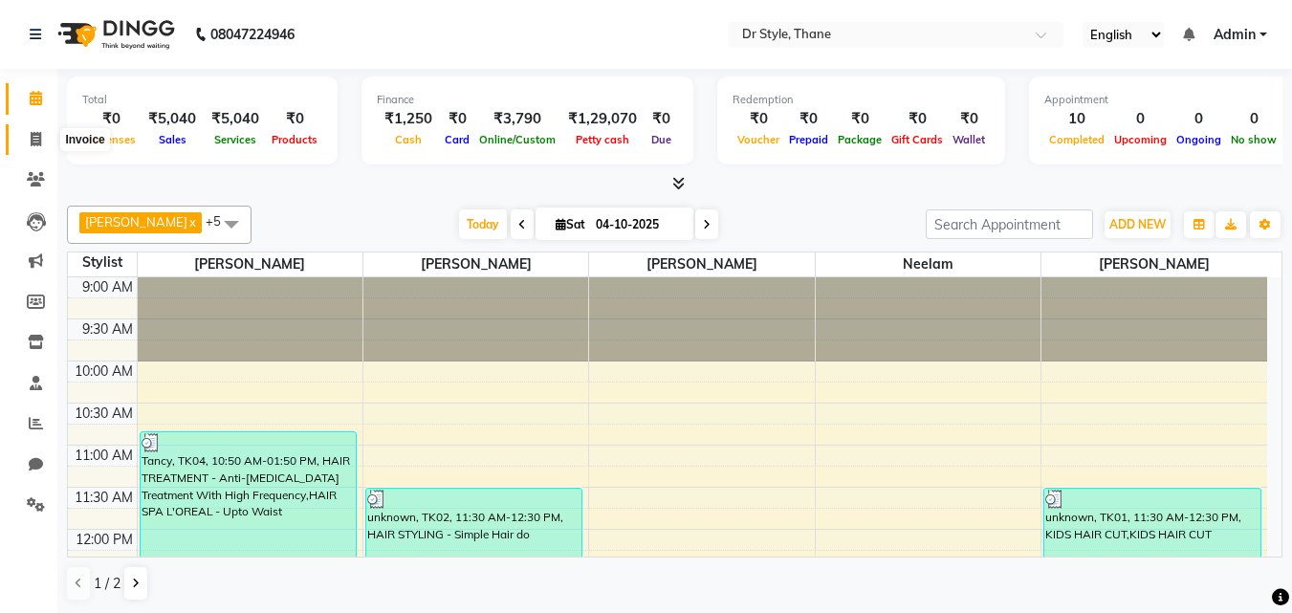
click at [23, 141] on span at bounding box center [35, 140] width 33 height 22
select select "7832"
select select "service"
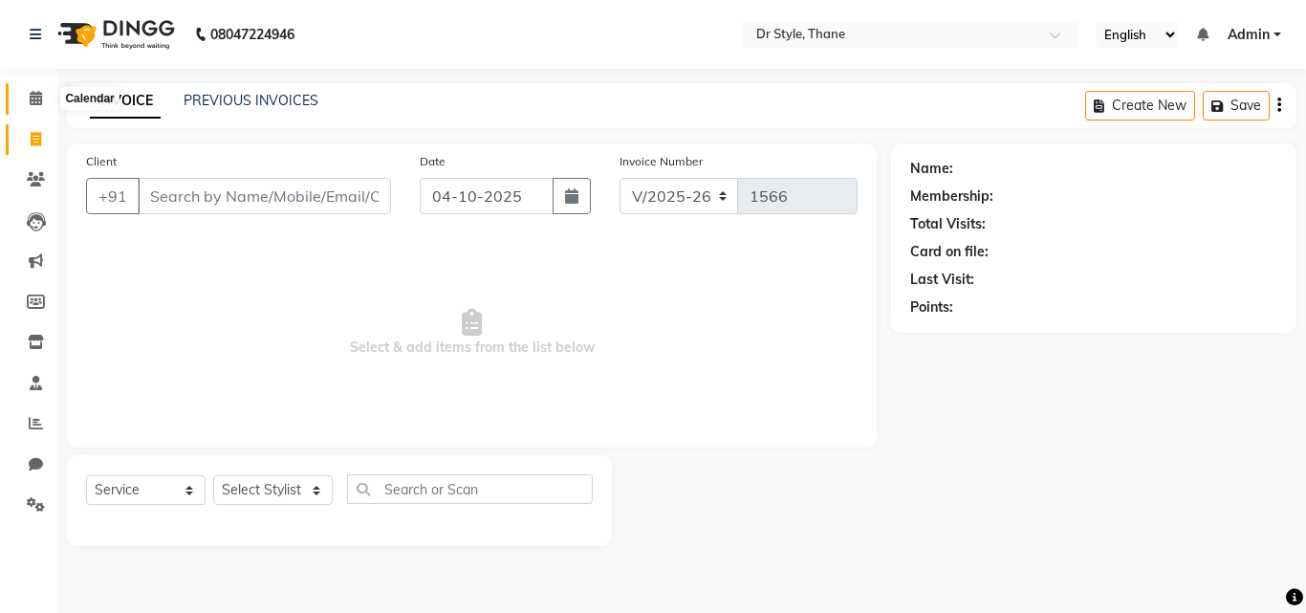
click at [25, 97] on span at bounding box center [35, 99] width 33 height 22
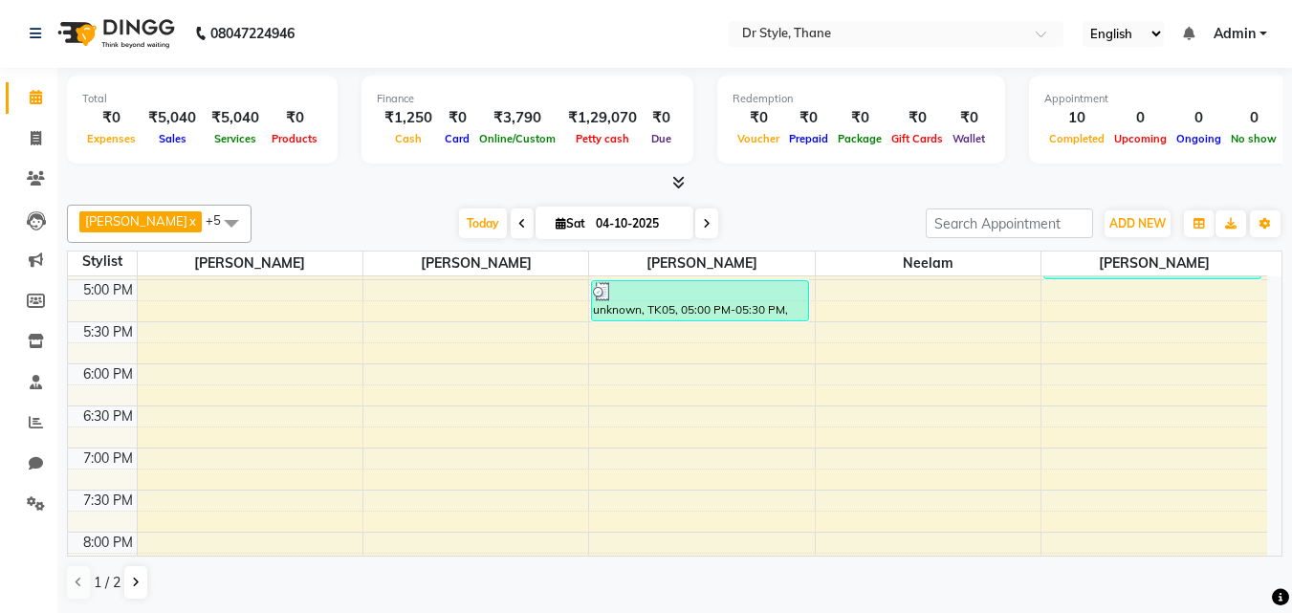
scroll to position [287, 0]
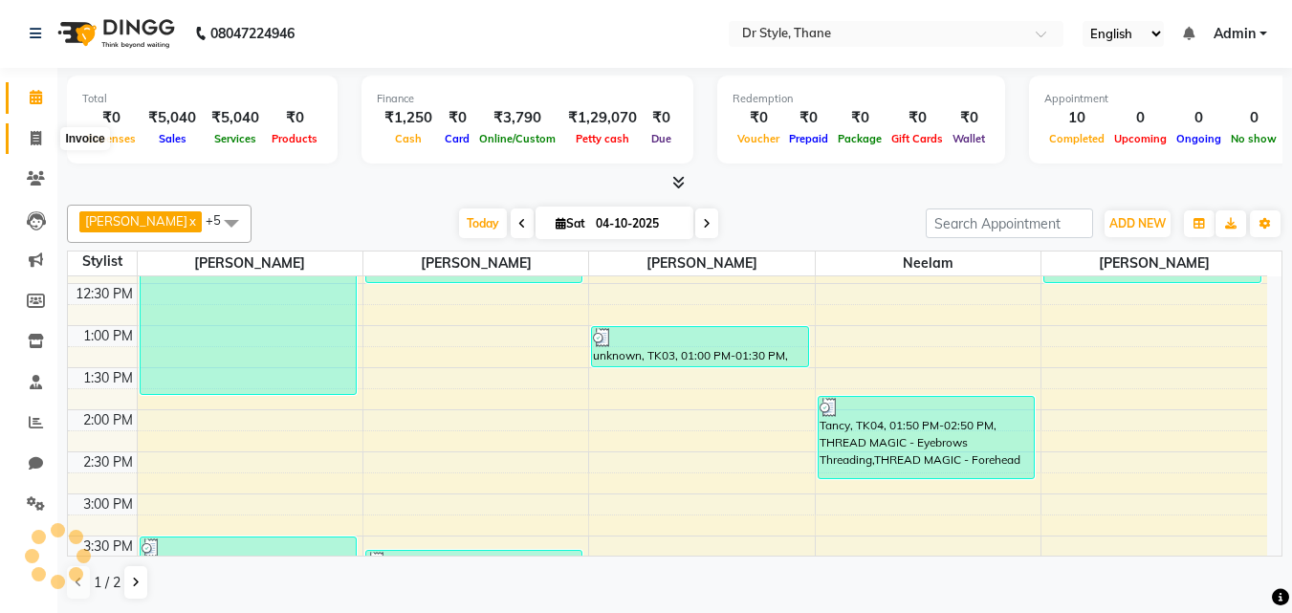
click at [33, 145] on span at bounding box center [35, 139] width 33 height 22
select select "service"
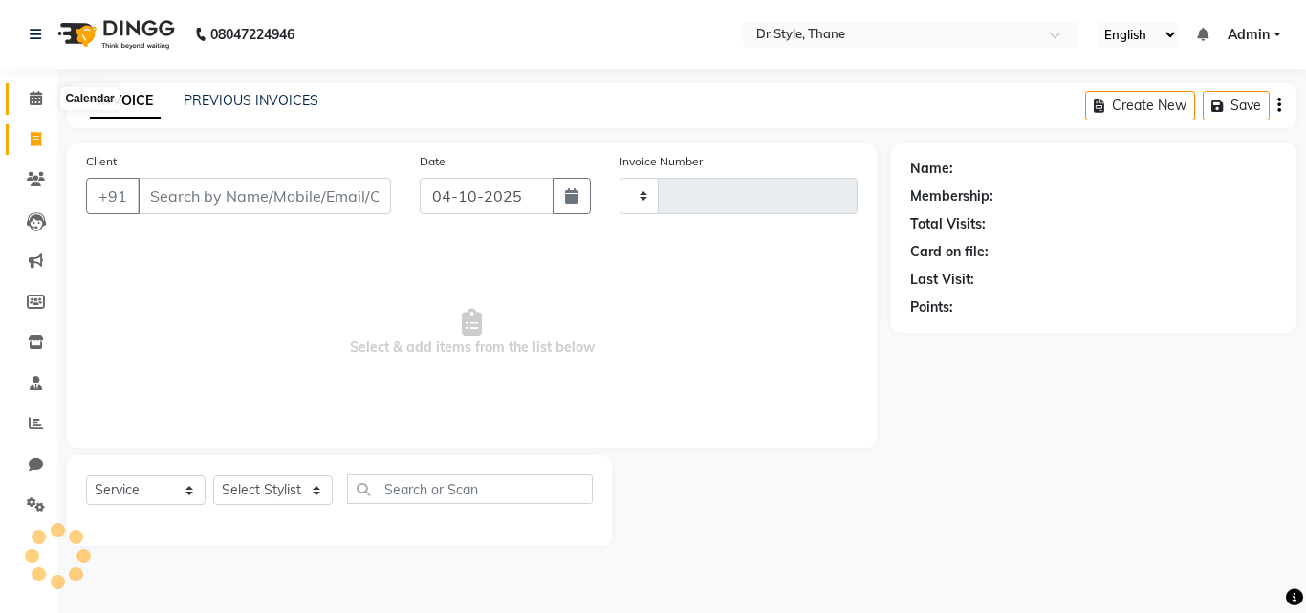
click at [36, 93] on icon at bounding box center [36, 98] width 12 height 14
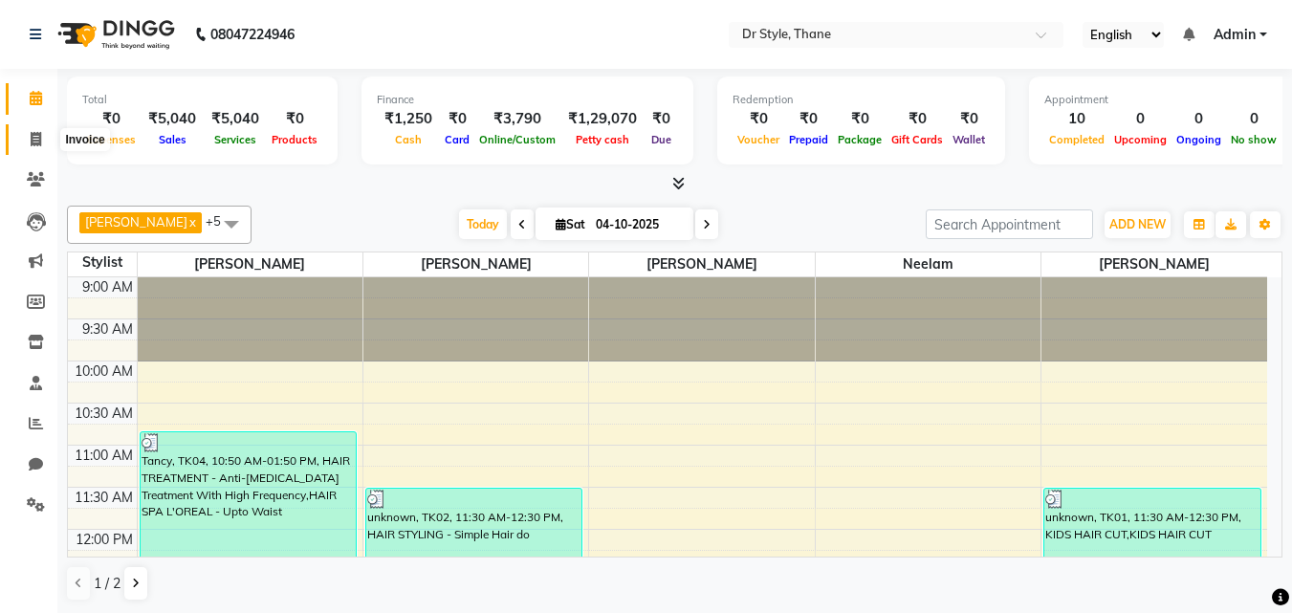
click at [36, 132] on icon at bounding box center [36, 139] width 11 height 14
select select "7832"
select select "service"
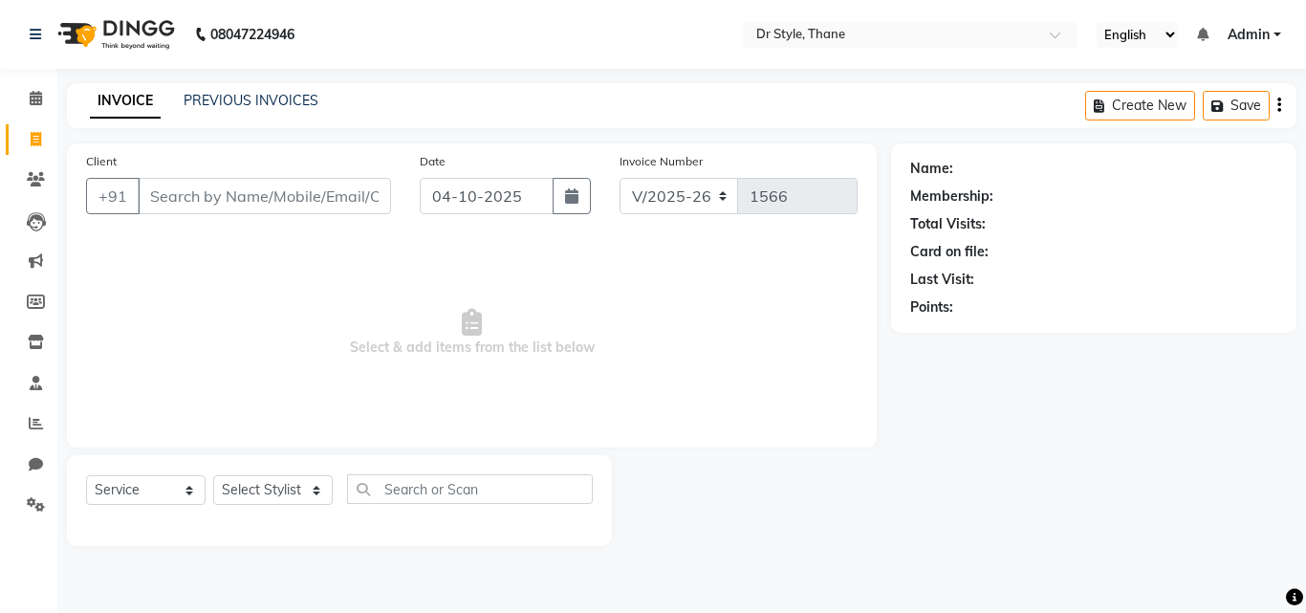
click at [37, 81] on li "Calendar" at bounding box center [28, 98] width 57 height 41
click at [35, 103] on icon at bounding box center [36, 98] width 12 height 14
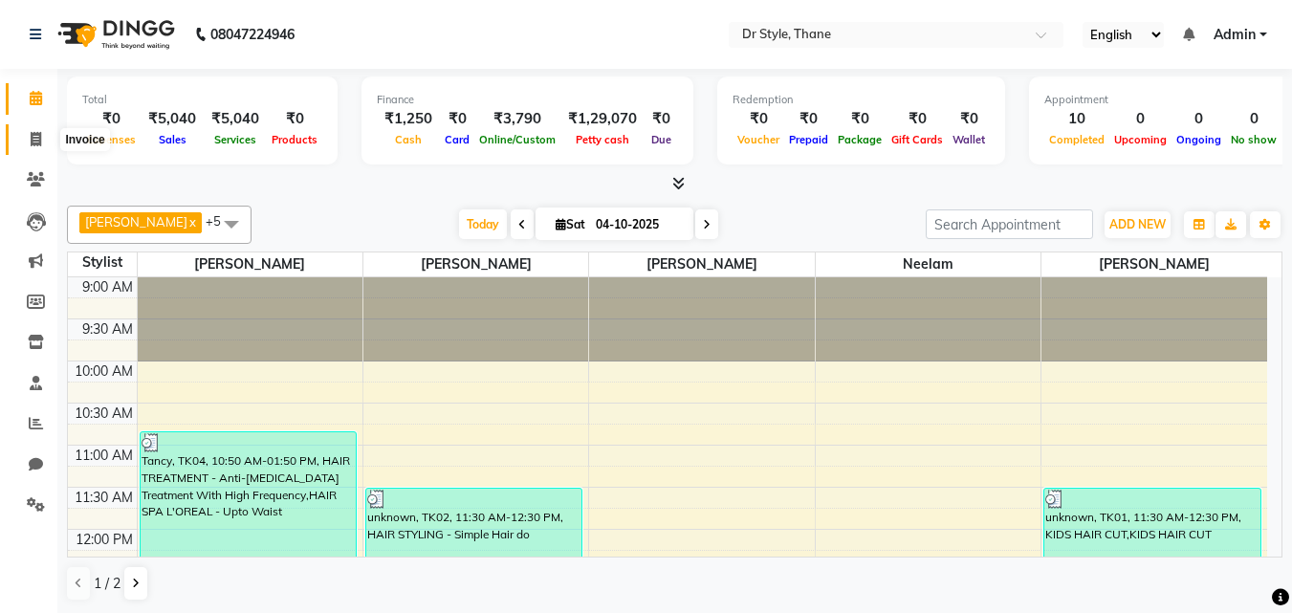
click at [31, 141] on icon at bounding box center [36, 139] width 11 height 14
select select "service"
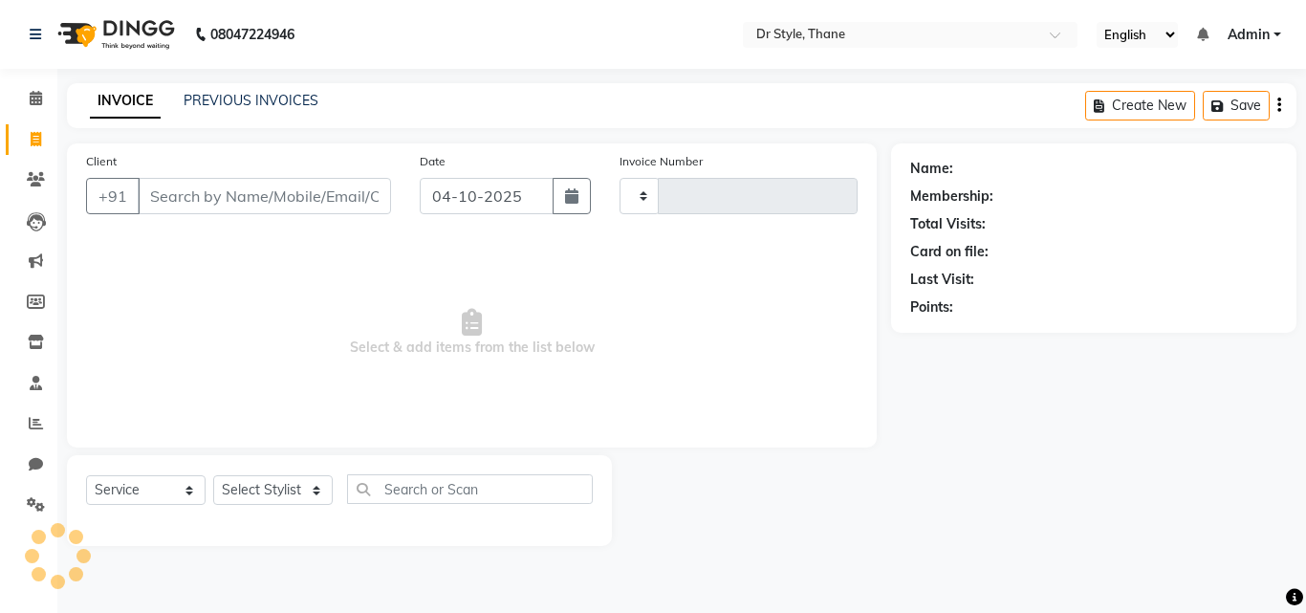
type input "1566"
select select "7832"
click at [30, 106] on span at bounding box center [35, 99] width 33 height 22
